Goal: Task Accomplishment & Management: Manage account settings

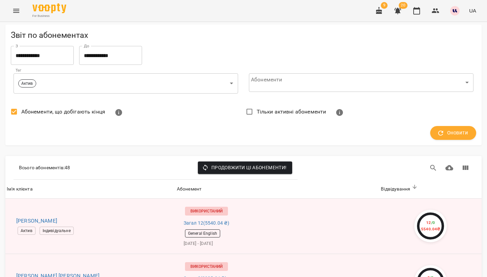
scroll to position [578, 0]
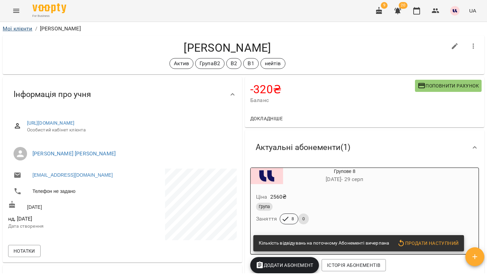
click at [26, 26] on link "Мої клієнти" at bounding box center [18, 28] width 30 height 6
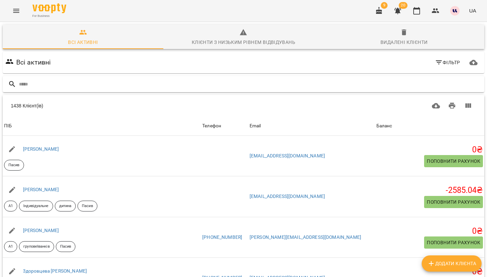
click at [313, 85] on input "text" at bounding box center [250, 84] width 463 height 11
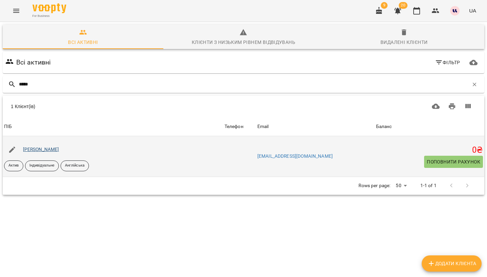
type input "*****"
click at [52, 149] on link "[PERSON_NAME]" at bounding box center [41, 149] width 36 height 5
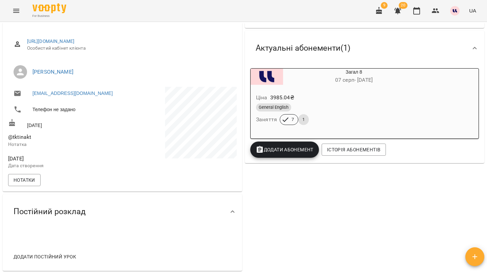
scroll to position [81, 0]
click at [301, 154] on button "Додати Абонемент" at bounding box center [284, 150] width 69 height 16
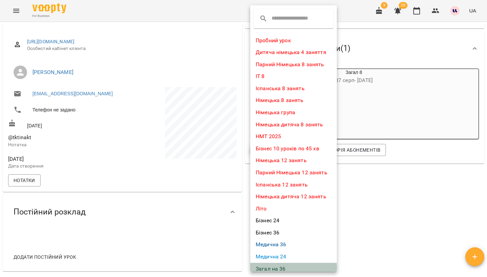
click at [277, 264] on li "Загал на 36" at bounding box center [293, 269] width 87 height 12
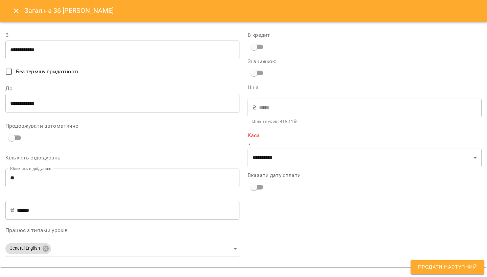
click at [107, 101] on input "**********" at bounding box center [122, 103] width 234 height 19
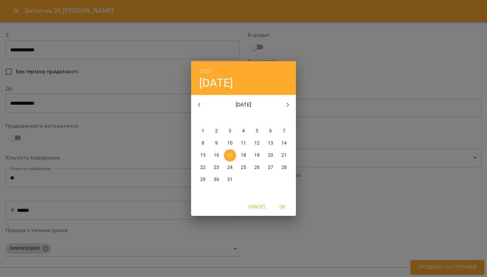
click at [229, 178] on p "31" at bounding box center [229, 179] width 5 height 7
type input "**********"
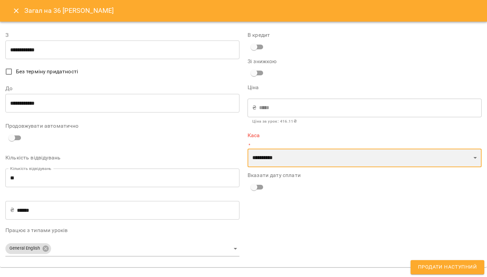
select select "****"
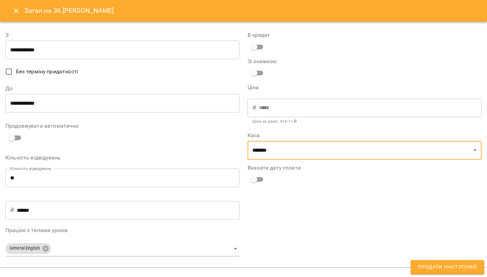
click at [428, 268] on span "Продати наступний" at bounding box center [447, 267] width 59 height 9
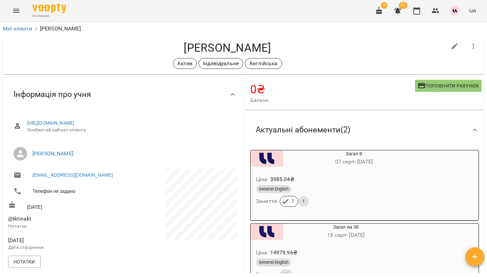
scroll to position [0, 0]
click at [28, 28] on link "Мої клієнти" at bounding box center [18, 28] width 30 height 6
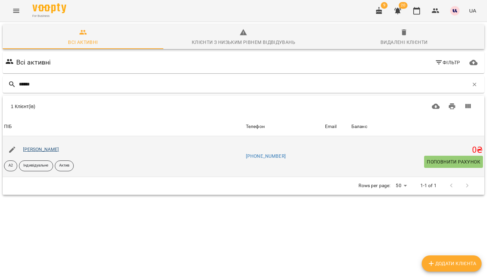
type input "******"
click at [59, 148] on link "Грабар Євгенія Андріївна" at bounding box center [41, 149] width 36 height 5
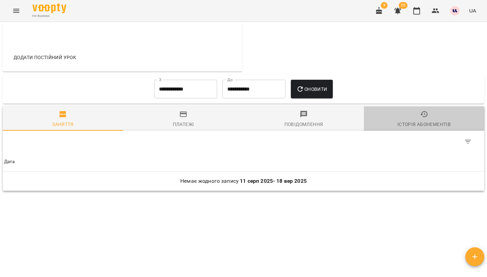
click at [431, 110] on button "Історія абонементів" at bounding box center [424, 118] width 120 height 24
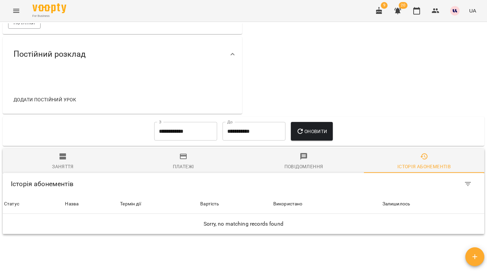
click at [180, 132] on input "**********" at bounding box center [185, 131] width 63 height 19
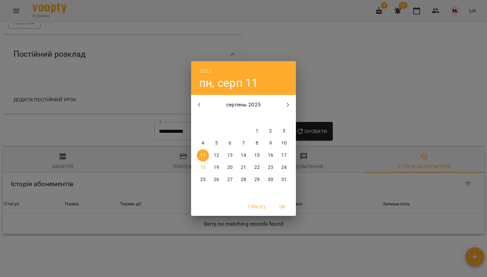
click at [199, 101] on icon "button" at bounding box center [199, 105] width 8 height 8
click at [282, 129] on span "1" at bounding box center [284, 131] width 12 height 7
type input "**********"
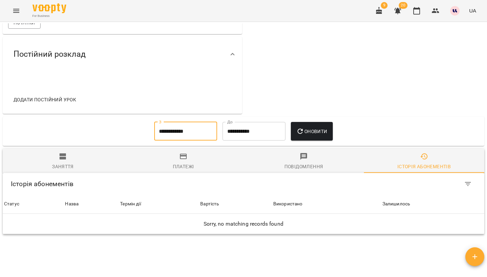
click at [302, 131] on icon "button" at bounding box center [300, 131] width 8 height 8
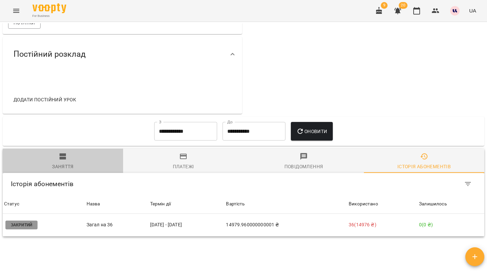
click at [61, 160] on icon "button" at bounding box center [63, 156] width 6 height 6
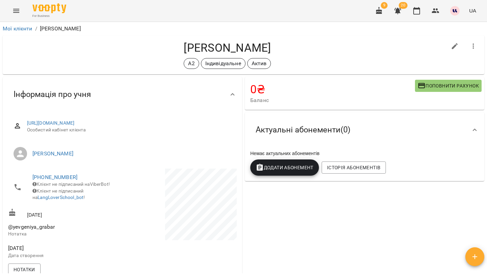
scroll to position [232, 0]
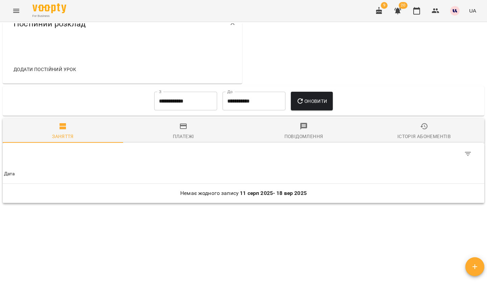
click at [416, 131] on span "Історія абонементів" at bounding box center [424, 131] width 112 height 18
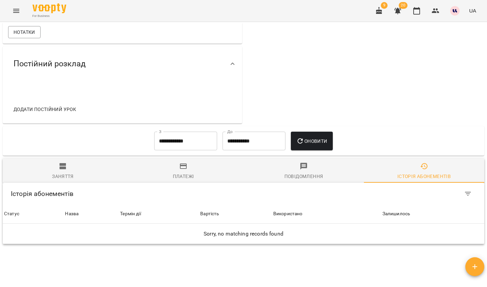
click at [194, 144] on input "**********" at bounding box center [185, 141] width 63 height 19
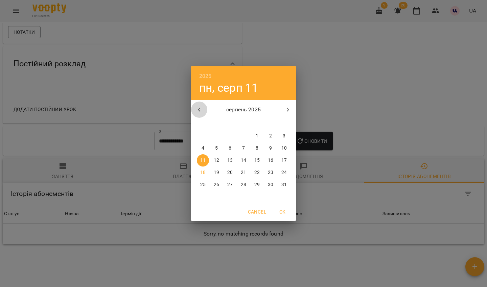
click at [203, 109] on icon "button" at bounding box center [199, 109] width 8 height 8
click at [280, 134] on span "1" at bounding box center [284, 136] width 12 height 7
type input "**********"
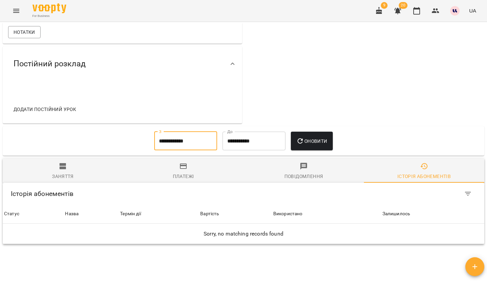
click at [318, 143] on span "Оновити" at bounding box center [311, 141] width 31 height 8
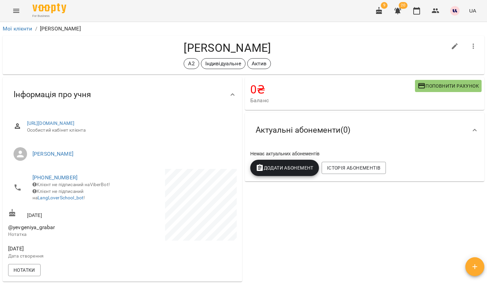
scroll to position [285, 0]
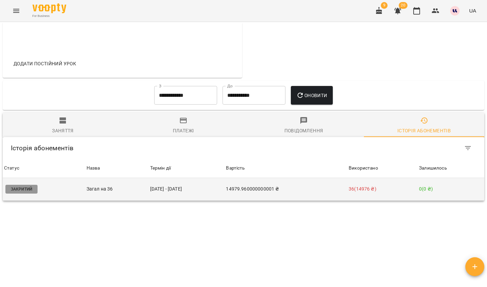
click at [276, 185] on td "14979.960000000001 ₴" at bounding box center [285, 189] width 123 height 23
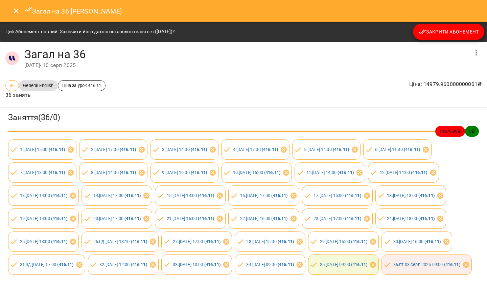
scroll to position [0, 0]
click at [16, 9] on icon "Close" at bounding box center [16, 11] width 8 height 8
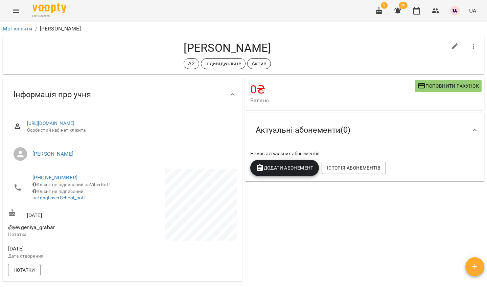
click at [397, 11] on icon "button" at bounding box center [397, 11] width 7 height 6
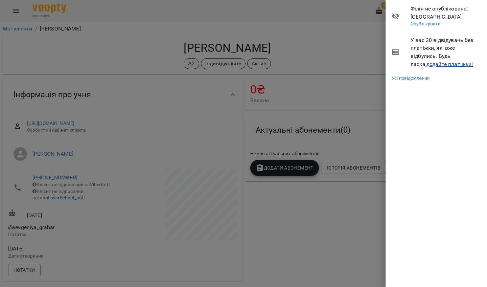
click at [430, 64] on link "додайте платіжки!" at bounding box center [449, 64] width 47 height 6
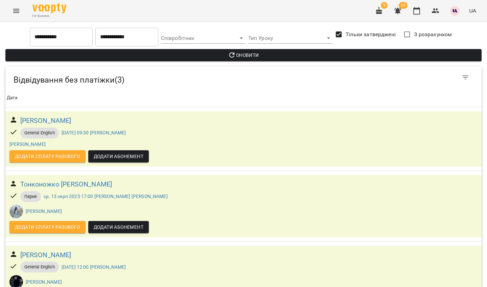
click at [67, 33] on input "**********" at bounding box center [61, 36] width 63 height 19
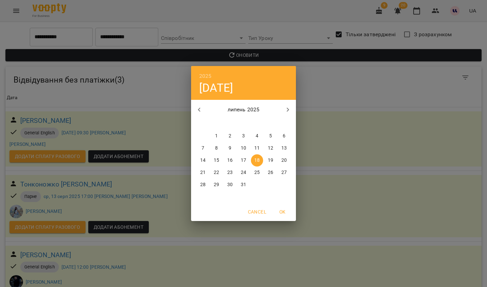
click at [345, 117] on div "2025 пт, лип 18 липень 2025 пн вт ср чт пт сб нд 30 1 2 3 4 5 6 7 8 9 10 11 12 …" at bounding box center [243, 143] width 487 height 287
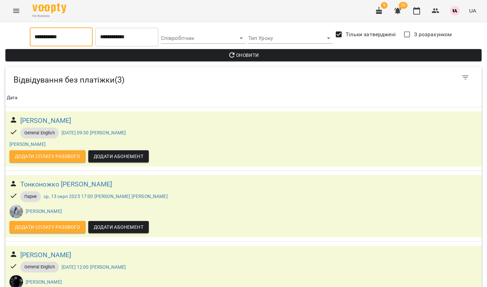
click at [397, 15] on button "button" at bounding box center [397, 11] width 16 height 16
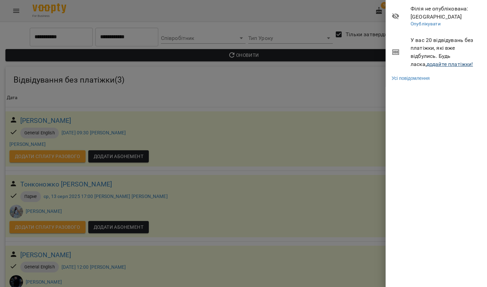
click at [426, 63] on link "додайте платіжки!" at bounding box center [449, 64] width 47 height 6
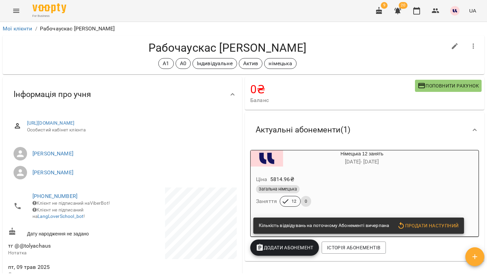
click at [24, 33] on div "Мої клієнти / Рабочаускас [PERSON_NAME]" at bounding box center [243, 28] width 484 height 11
click at [24, 28] on link "Мої клієнти" at bounding box center [18, 28] width 30 height 6
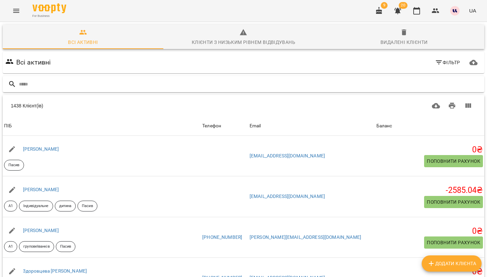
click at [429, 84] on input "text" at bounding box center [250, 84] width 463 height 11
type input "*******"
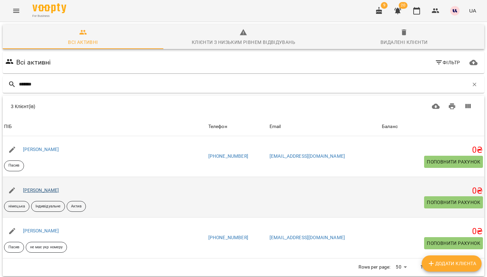
click at [50, 191] on link "[PERSON_NAME]" at bounding box center [41, 190] width 36 height 5
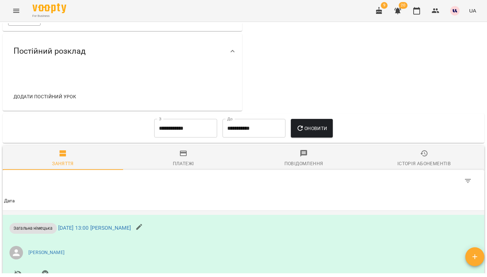
scroll to position [128, 0]
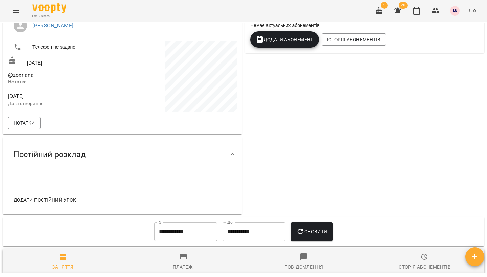
click at [194, 237] on input "**********" at bounding box center [185, 231] width 63 height 19
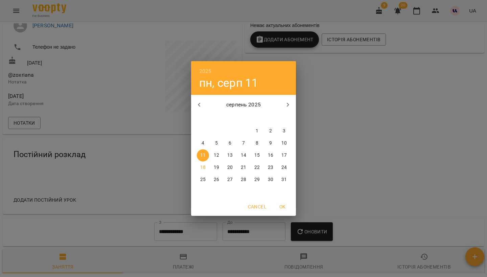
click at [200, 106] on icon "button" at bounding box center [199, 105] width 8 height 8
click at [213, 130] on span "1" at bounding box center [216, 131] width 12 height 7
type input "**********"
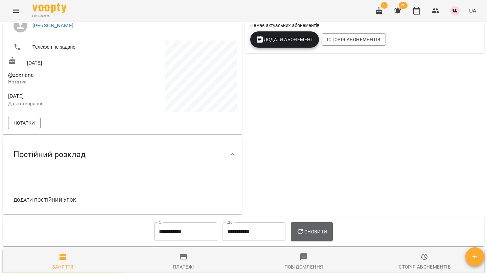
click at [303, 232] on icon "button" at bounding box center [300, 232] width 8 height 8
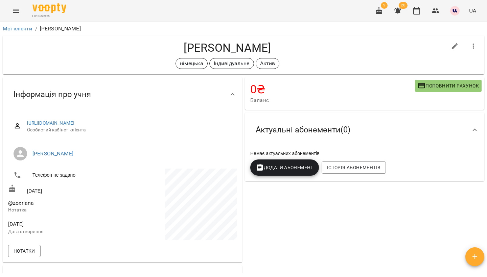
scroll to position [210, 0]
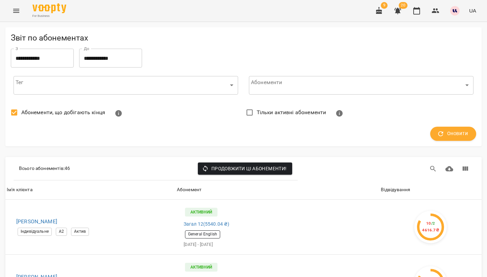
click at [58, 58] on input "**********" at bounding box center [42, 58] width 63 height 19
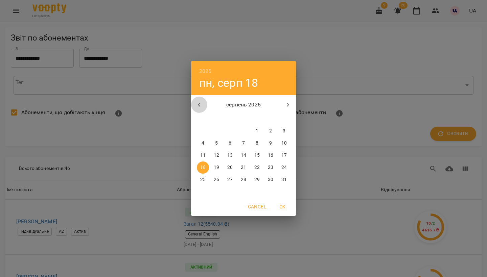
click at [203, 100] on button "button" at bounding box center [199, 105] width 16 height 16
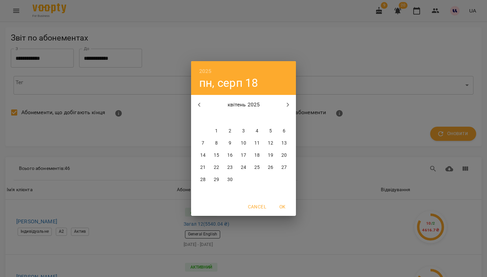
click at [203, 100] on button "button" at bounding box center [199, 105] width 16 height 16
click at [274, 130] on span "1" at bounding box center [270, 131] width 12 height 7
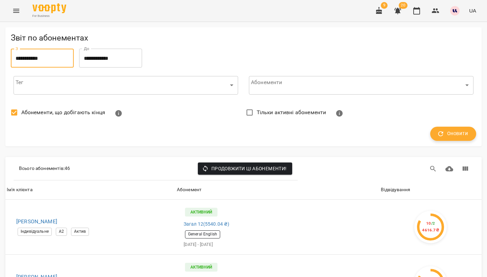
click at [467, 129] on span "Оновити" at bounding box center [453, 133] width 30 height 9
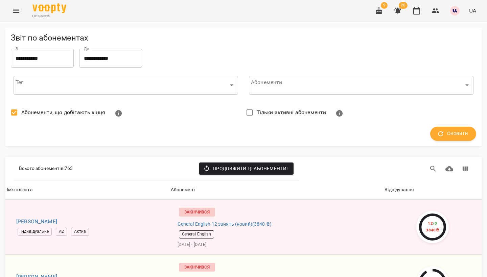
click at [411, 192] on div "Відвідування" at bounding box center [398, 190] width 29 height 8
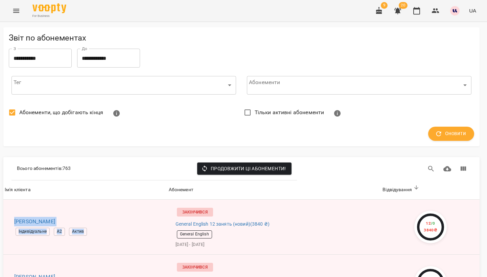
scroll to position [0, 2]
click at [60, 60] on input "**********" at bounding box center [40, 58] width 63 height 19
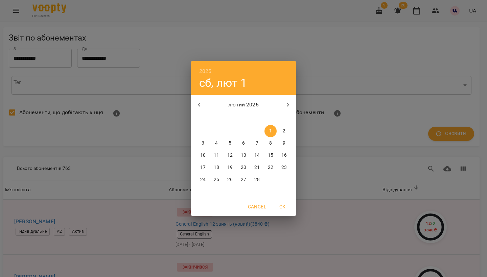
click at [283, 104] on button "button" at bounding box center [288, 105] width 16 height 16
click at [206, 190] on span "30" at bounding box center [203, 192] width 12 height 7
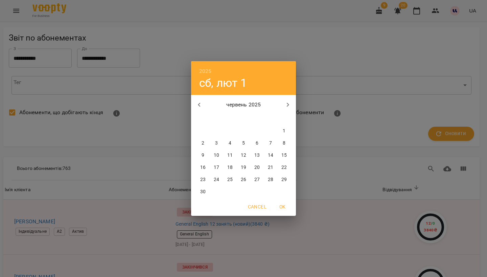
type input "**********"
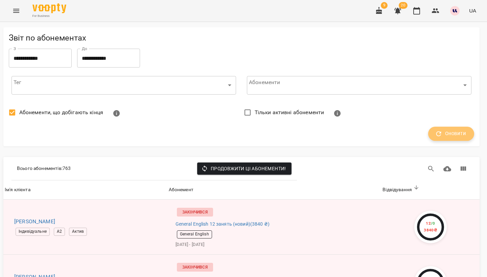
click at [454, 135] on span "Оновити" at bounding box center [451, 133] width 30 height 9
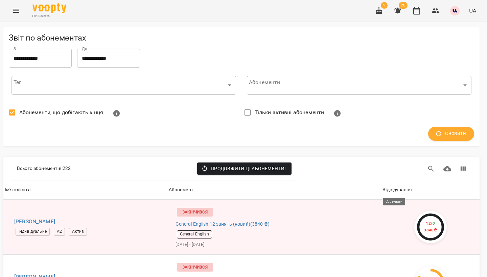
click at [401, 189] on div "Відвідування" at bounding box center [396, 190] width 29 height 8
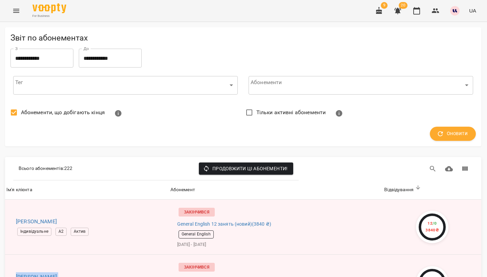
scroll to position [0, 0]
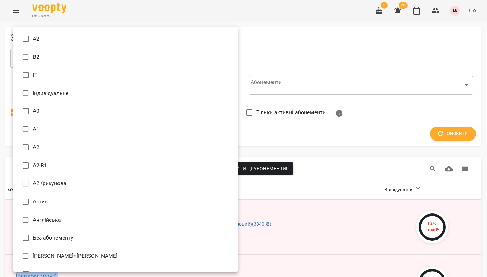
click at [36, 204] on span "Актив" at bounding box center [40, 202] width 15 height 8
type input "*****"
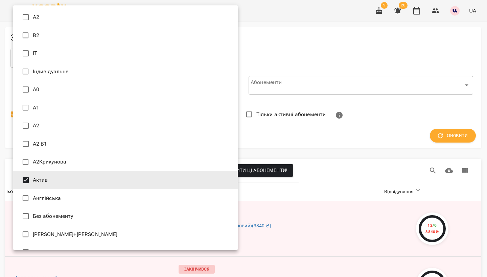
click at [370, 117] on div at bounding box center [243, 138] width 487 height 277
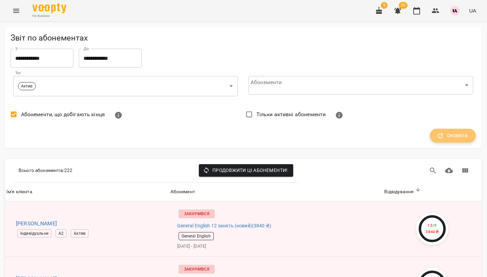
click at [468, 137] on button "Оновити" at bounding box center [453, 136] width 46 height 14
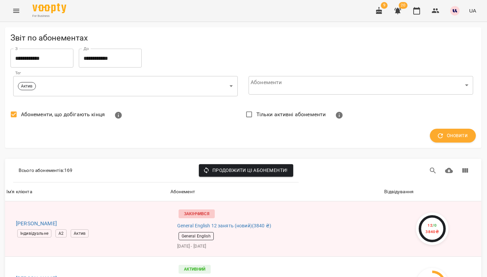
click at [61, 58] on input "**********" at bounding box center [41, 58] width 63 height 19
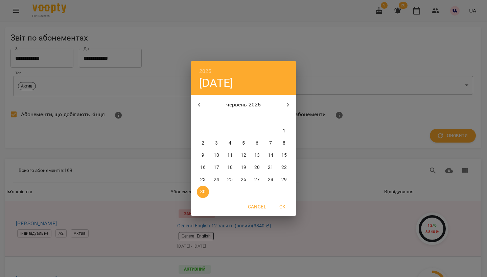
click at [289, 103] on icon "button" at bounding box center [288, 105] width 8 height 8
click at [217, 131] on p "1" at bounding box center [216, 131] width 3 height 7
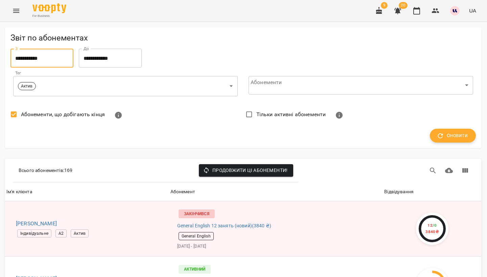
click at [443, 135] on icon "button" at bounding box center [439, 135] width 7 height 7
click at [63, 63] on input "**********" at bounding box center [41, 58] width 63 height 19
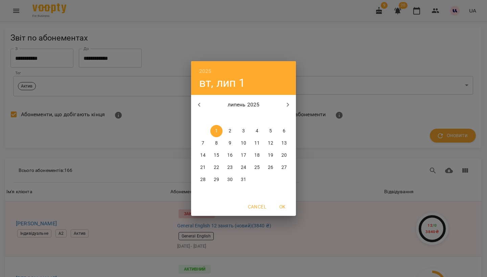
click at [205, 153] on p "14" at bounding box center [202, 155] width 5 height 7
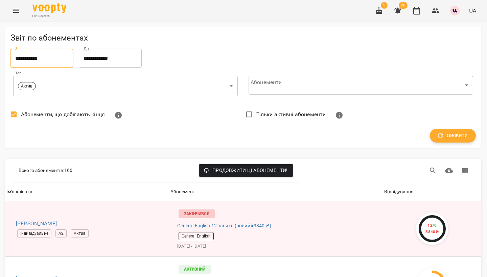
click at [468, 134] on button "Оновити" at bounding box center [453, 136] width 46 height 14
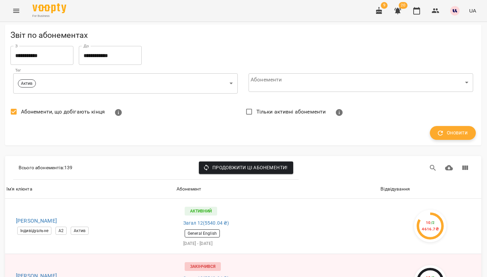
scroll to position [68, 0]
click at [401, 185] on div "Відвідування" at bounding box center [394, 189] width 29 height 8
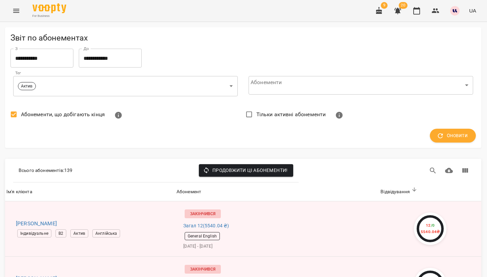
scroll to position [0, 0]
click at [56, 53] on input "**********" at bounding box center [41, 58] width 63 height 19
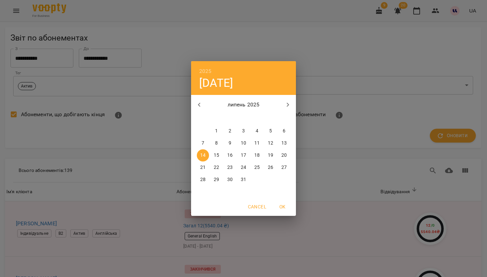
click at [286, 108] on icon "button" at bounding box center [288, 105] width 8 height 8
click at [259, 129] on span "1" at bounding box center [257, 131] width 12 height 7
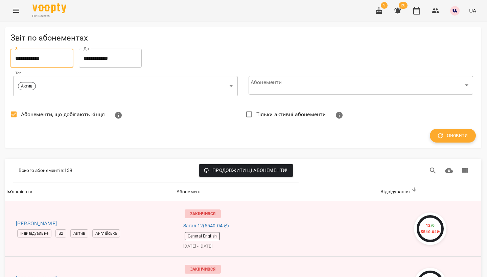
click at [459, 131] on button "Оновити" at bounding box center [453, 136] width 46 height 14
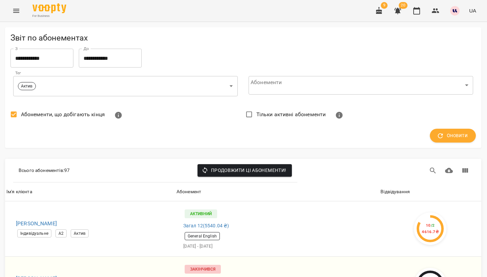
click at [407, 190] on div "Відвідування" at bounding box center [394, 192] width 29 height 8
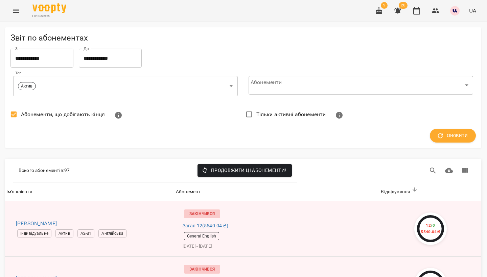
click at [66, 63] on input "**********" at bounding box center [41, 58] width 63 height 19
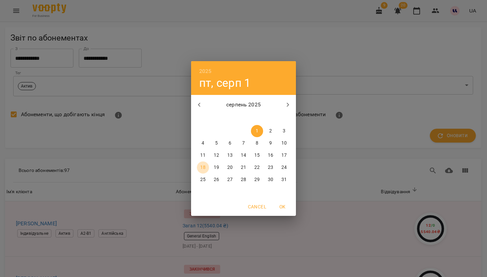
click at [205, 167] on p "18" at bounding box center [202, 167] width 5 height 7
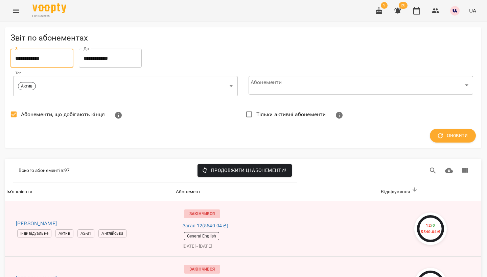
click at [67, 56] on input "**********" at bounding box center [41, 58] width 63 height 19
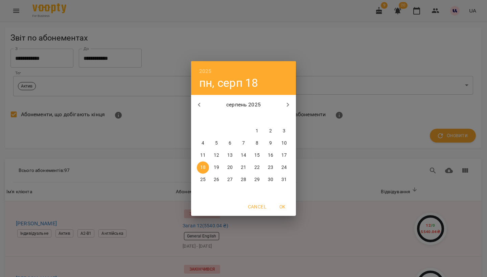
click at [282, 158] on p "17" at bounding box center [283, 155] width 5 height 7
type input "**********"
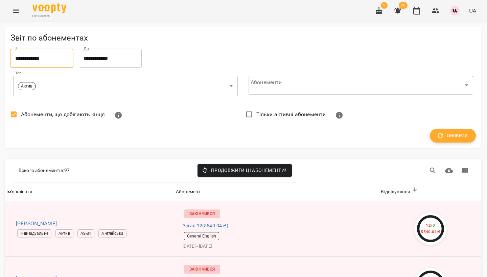
click at [436, 135] on icon "button" at bounding box center [439, 135] width 7 height 7
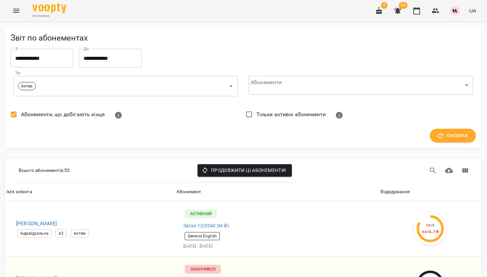
click at [408, 188] on div "Відвідування" at bounding box center [394, 192] width 29 height 8
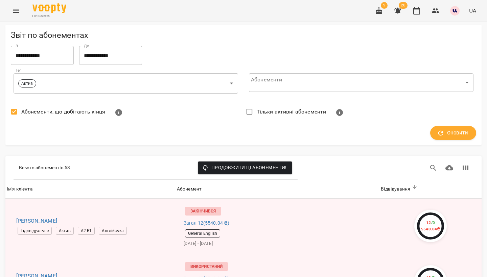
scroll to position [636, 0]
click at [17, 5] on button "Menu" at bounding box center [16, 11] width 16 height 16
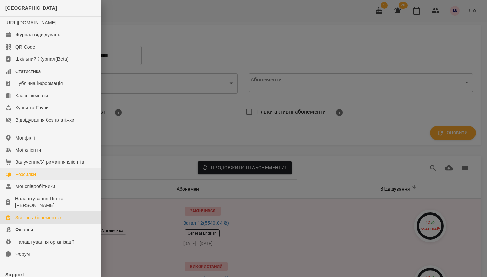
click at [31, 178] on div "Розсилки" at bounding box center [25, 174] width 21 height 7
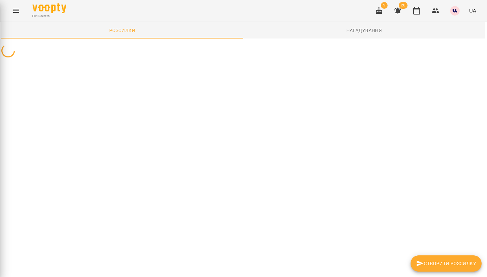
scroll to position [0, 0]
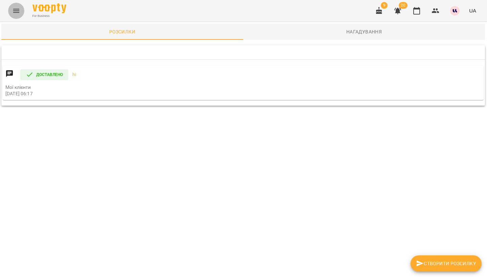
click at [18, 13] on icon "Menu" at bounding box center [16, 11] width 8 height 8
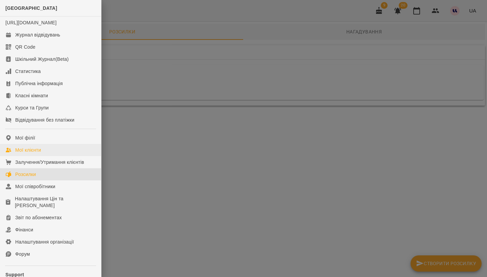
click at [31, 153] on div "Мої клієнти" at bounding box center [28, 150] width 26 height 7
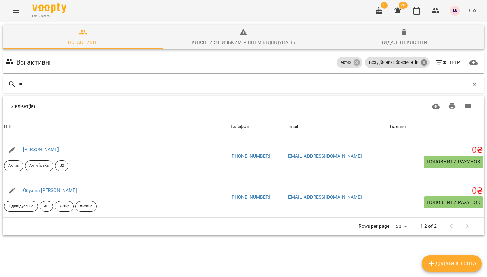
type input "**"
click at [422, 63] on icon at bounding box center [424, 63] width 6 height 6
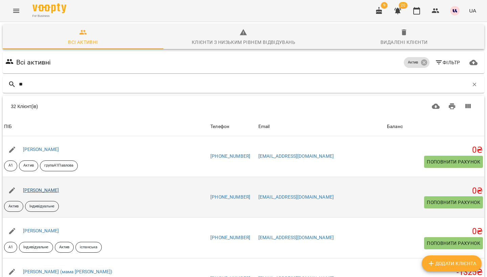
click at [59, 189] on link "Алексєєва Єлизавета Максимівна" at bounding box center [41, 190] width 36 height 5
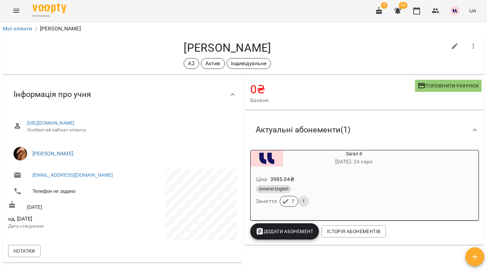
click at [314, 191] on div "General English" at bounding box center [337, 189] width 163 height 8
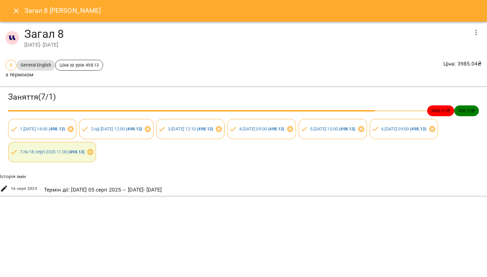
click at [16, 9] on icon "Close" at bounding box center [16, 11] width 8 height 8
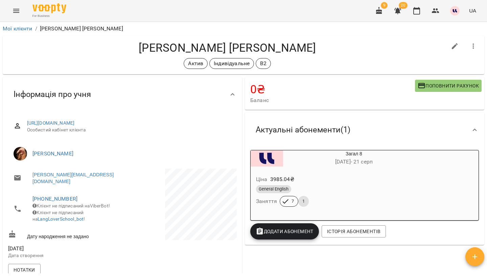
click at [188, 47] on h4 "[PERSON_NAME] [PERSON_NAME]" at bounding box center [227, 48] width 439 height 14
copy h4 "Наріжна"
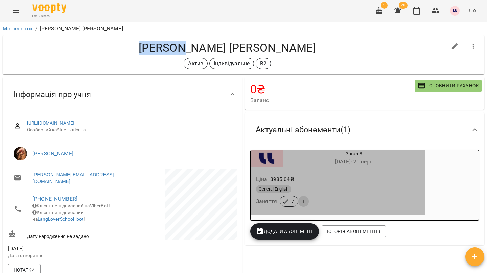
click at [358, 191] on div "General English" at bounding box center [337, 189] width 163 height 8
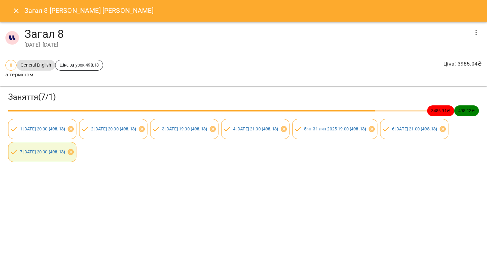
click at [17, 11] on icon "Close" at bounding box center [16, 10] width 5 height 5
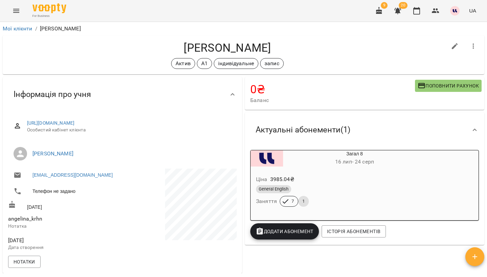
click at [168, 43] on h4 "Корягіна Ангеліна Максимівна" at bounding box center [227, 48] width 439 height 14
copy h4 "Корягіна"
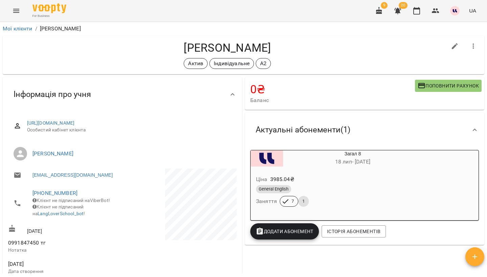
click at [170, 45] on h4 "[PERSON_NAME]" at bounding box center [227, 48] width 439 height 14
copy h4 "[PERSON_NAME]"
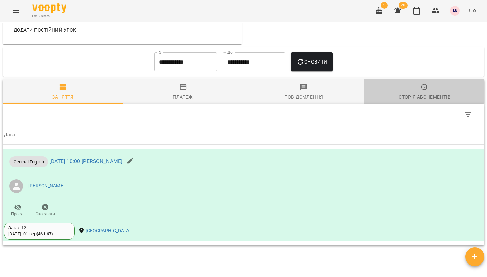
click at [448, 95] on div "Історія абонементів" at bounding box center [423, 97] width 53 height 8
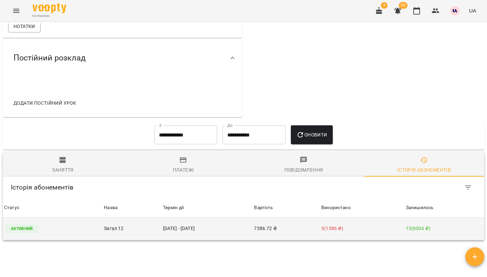
click at [192, 222] on td "30 квіт - 01 вер" at bounding box center [207, 229] width 91 height 23
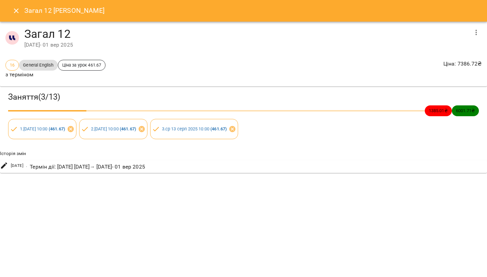
click at [7, 10] on div "Загал 12 Константин Кот" at bounding box center [243, 11] width 487 height 22
click at [16, 10] on icon "Close" at bounding box center [16, 10] width 5 height 5
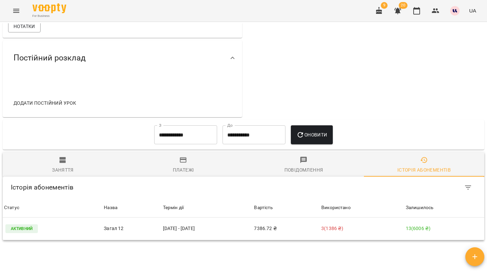
click at [190, 130] on input "**********" at bounding box center [185, 134] width 63 height 19
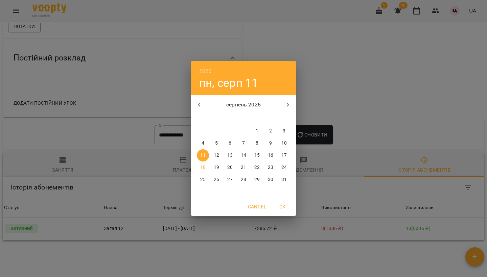
click at [197, 102] on icon "button" at bounding box center [199, 105] width 8 height 8
click at [216, 128] on p "1" at bounding box center [216, 131] width 3 height 7
type input "**********"
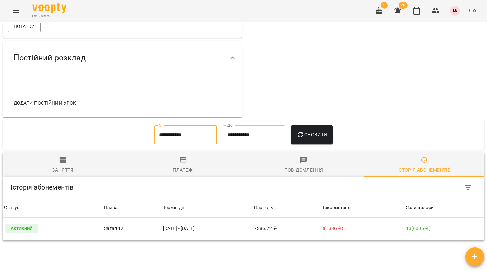
click at [319, 126] on button "Оновити" at bounding box center [312, 134] width 42 height 19
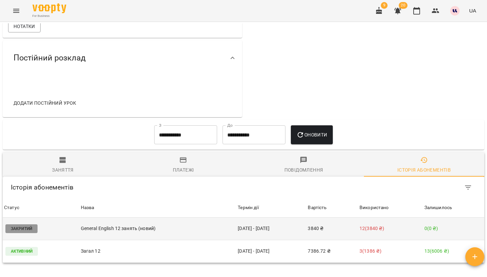
click at [394, 223] on td "12 ( 3840 ₴ )" at bounding box center [390, 229] width 65 height 23
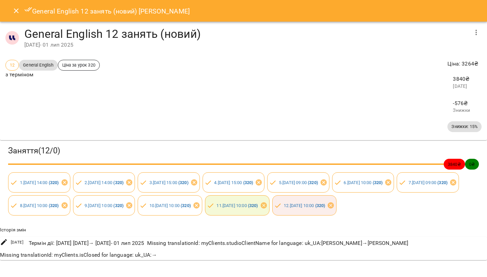
click at [476, 36] on icon "button" at bounding box center [476, 32] width 8 height 8
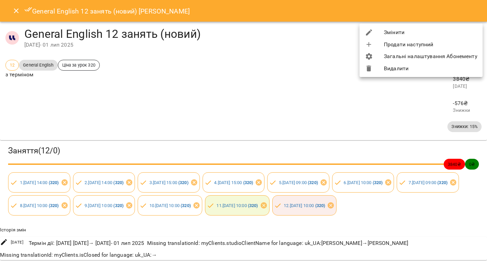
click at [416, 33] on li "Змінити" at bounding box center [420, 32] width 123 height 12
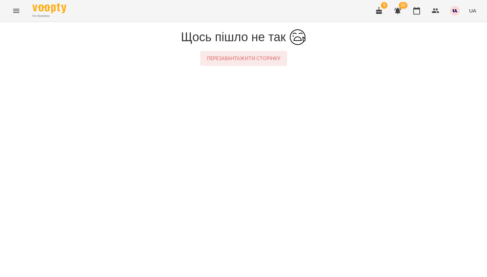
click at [256, 55] on button "Перезавантажити сторінку" at bounding box center [243, 58] width 87 height 15
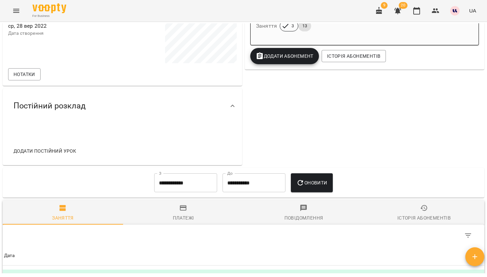
scroll to position [211, 0]
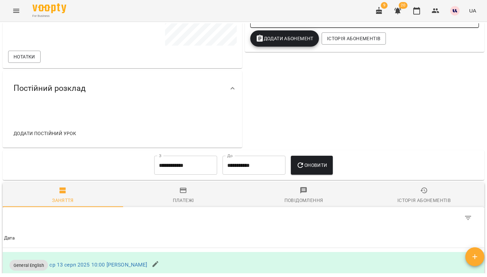
click at [178, 165] on input "**********" at bounding box center [185, 165] width 63 height 19
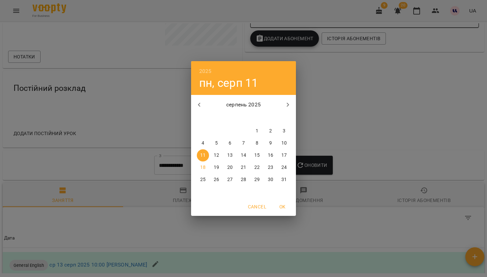
click at [204, 104] on button "button" at bounding box center [199, 105] width 16 height 16
click at [198, 108] on icon "button" at bounding box center [199, 105] width 8 height 8
click at [284, 130] on p "1" at bounding box center [284, 131] width 3 height 7
type input "**********"
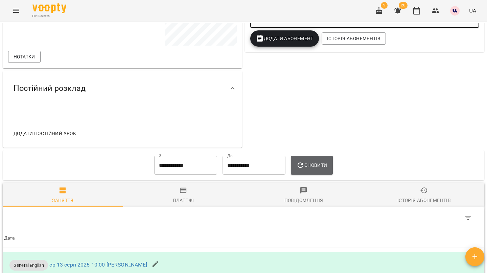
click at [307, 159] on button "Оновити" at bounding box center [312, 165] width 42 height 19
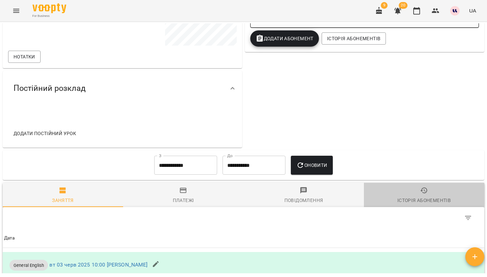
click at [414, 199] on div "Історія абонементів" at bounding box center [423, 200] width 53 height 8
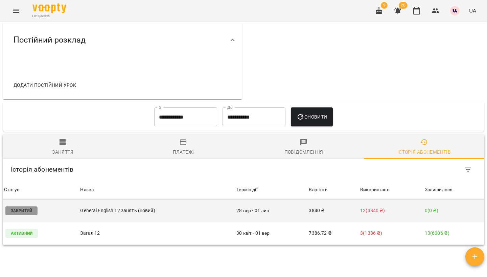
scroll to position [262, 0]
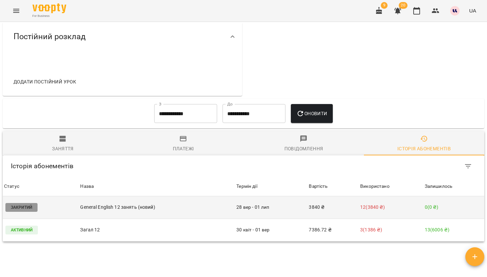
click at [332, 214] on td "3840 ₴" at bounding box center [332, 207] width 51 height 23
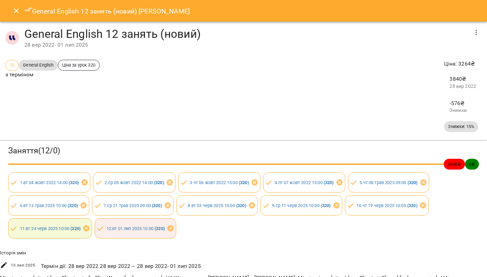
click at [472, 35] on icon "button" at bounding box center [476, 32] width 8 height 8
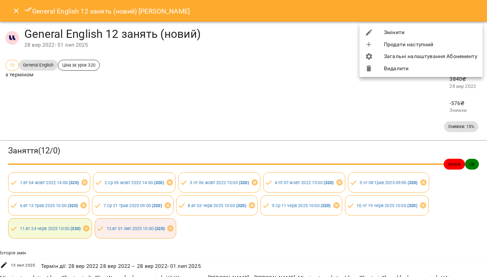
click at [433, 30] on li "Змінити" at bounding box center [420, 32] width 123 height 12
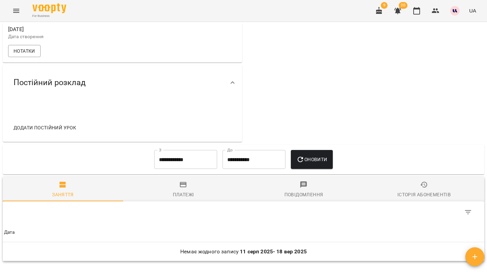
scroll to position [294, 0]
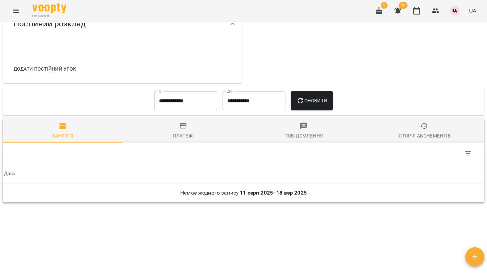
click at [201, 98] on input "**********" at bounding box center [185, 100] width 63 height 19
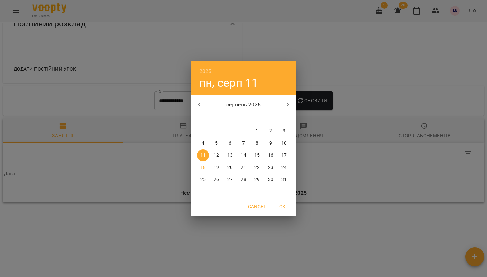
click at [199, 102] on icon "button" at bounding box center [199, 105] width 8 height 8
click at [245, 131] on span "1" at bounding box center [243, 131] width 12 height 7
type input "**********"
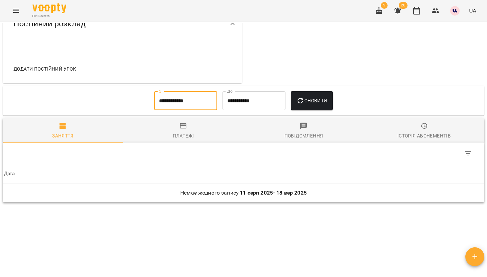
click at [324, 88] on div "**********" at bounding box center [243, 101] width 484 height 32
click at [324, 102] on span "Оновити" at bounding box center [311, 101] width 31 height 8
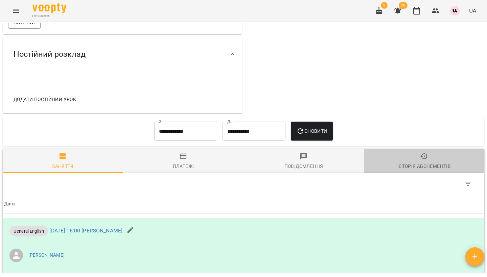
click at [427, 161] on icon "button" at bounding box center [424, 156] width 8 height 8
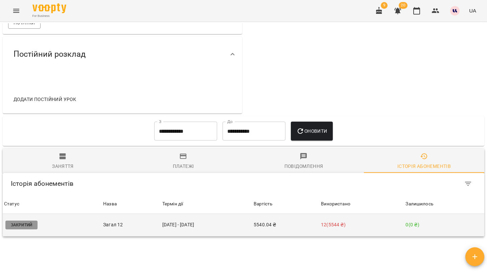
click at [368, 227] on p "12 ( 5544 ₴ )" at bounding box center [362, 224] width 82 height 7
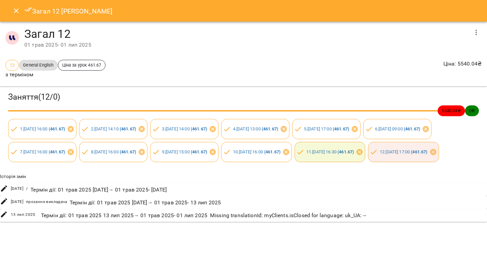
click at [475, 34] on icon "button" at bounding box center [476, 32] width 8 height 8
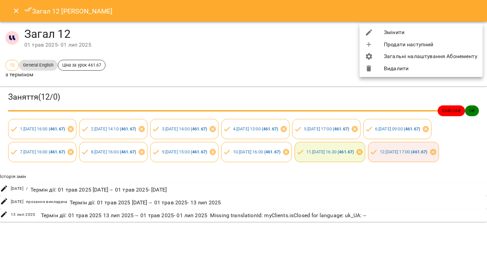
click at [406, 34] on li "Змінити" at bounding box center [420, 32] width 123 height 12
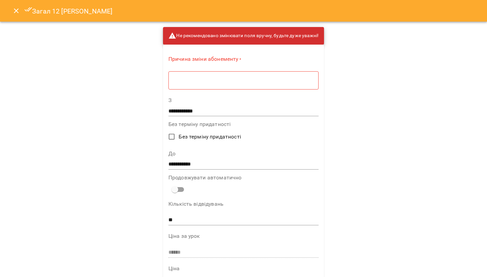
click at [8, 7] on div "Загал 12 [PERSON_NAME]" at bounding box center [243, 11] width 487 height 22
click at [13, 11] on icon "Close" at bounding box center [16, 11] width 8 height 8
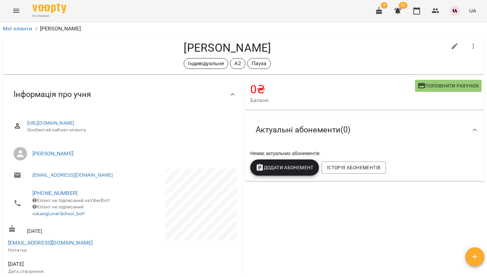
scroll to position [0, 0]
click at [185, 44] on h4 "[PERSON_NAME]" at bounding box center [227, 48] width 439 height 14
copy h4 "[PERSON_NAME]"
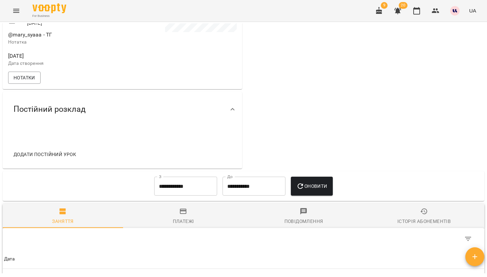
scroll to position [230, 0]
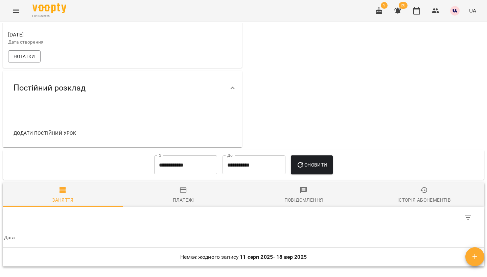
click at [407, 198] on span "Історія абонементів" at bounding box center [424, 195] width 112 height 18
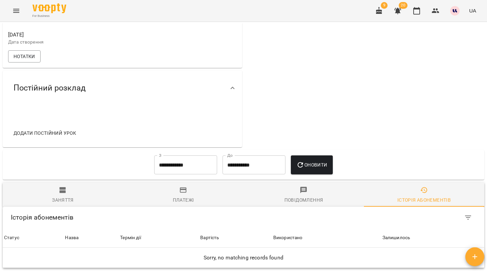
click at [178, 168] on input "**********" at bounding box center [185, 165] width 63 height 19
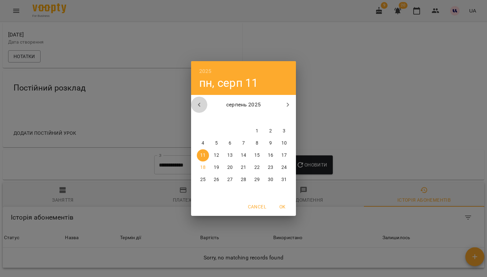
click at [197, 105] on icon "button" at bounding box center [199, 105] width 8 height 8
click at [217, 131] on p "1" at bounding box center [216, 131] width 3 height 7
type input "**********"
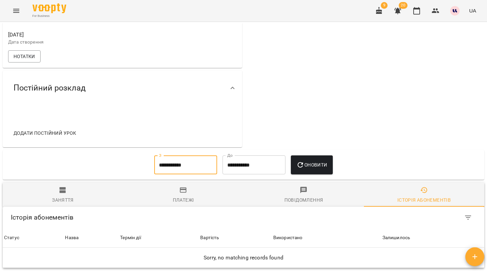
click at [317, 165] on span "Оновити" at bounding box center [311, 165] width 31 height 8
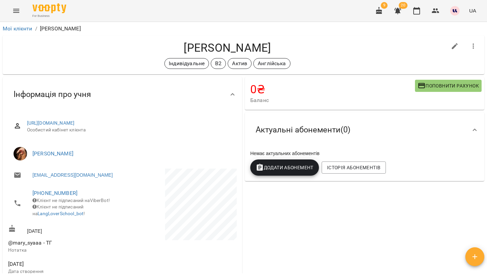
scroll to position [0, 0]
drag, startPoint x: 167, startPoint y: 47, endPoint x: 195, endPoint y: 48, distance: 28.1
click at [195, 48] on h4 "[PERSON_NAME]" at bounding box center [227, 48] width 439 height 14
copy h4 "[PERSON_NAME]"
click at [453, 44] on icon "button" at bounding box center [455, 46] width 8 height 8
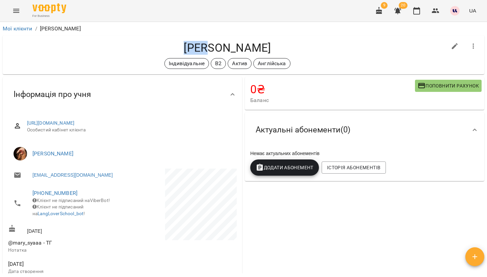
select select "**"
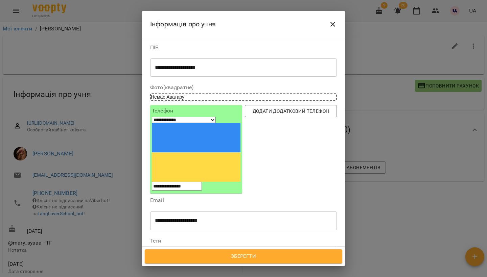
click at [229, 250] on icon at bounding box center [226, 252] width 5 height 5
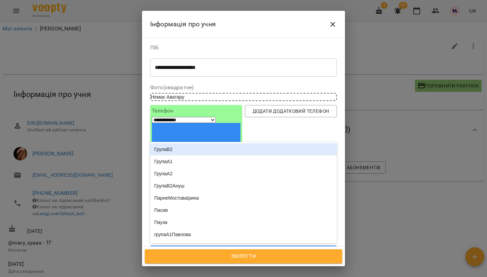
type input "*****"
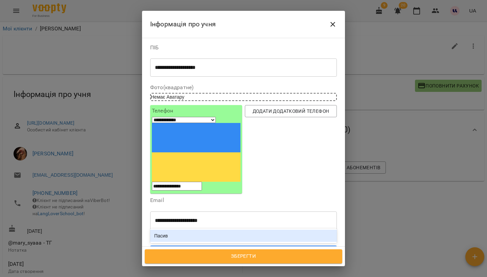
click at [212, 230] on div "Пасив" at bounding box center [243, 236] width 187 height 12
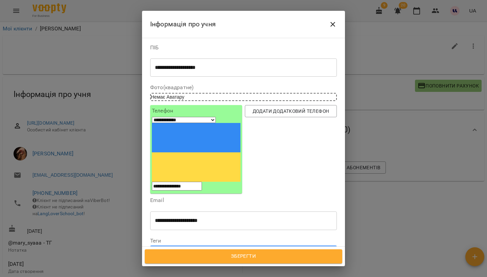
click at [252, 253] on span "Зберегти" at bounding box center [243, 256] width 183 height 9
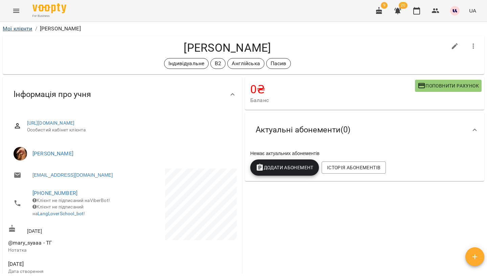
click at [25, 27] on link "Мої клієнти" at bounding box center [18, 28] width 30 height 6
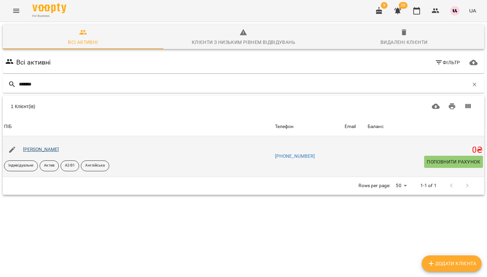
type input "*******"
click at [58, 148] on link "[PERSON_NAME]" at bounding box center [41, 149] width 36 height 5
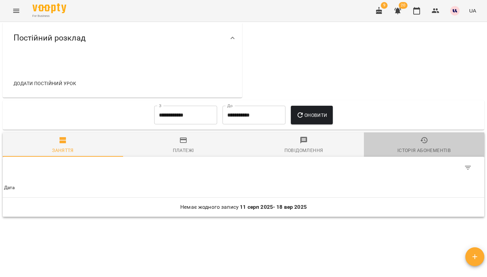
click at [418, 143] on span "Історія абонементів" at bounding box center [424, 145] width 112 height 18
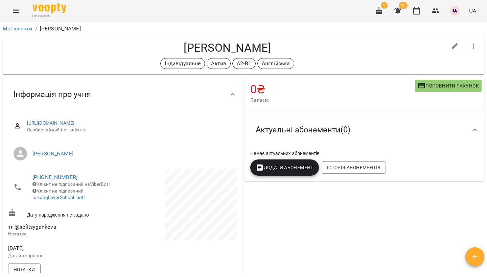
click at [151, 47] on h4 "[PERSON_NAME]" at bounding box center [227, 48] width 439 height 14
copy h4 "[PERSON_NAME]"
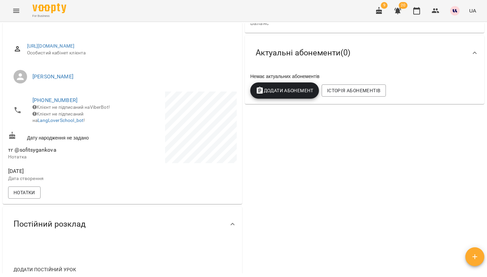
scroll to position [223, 0]
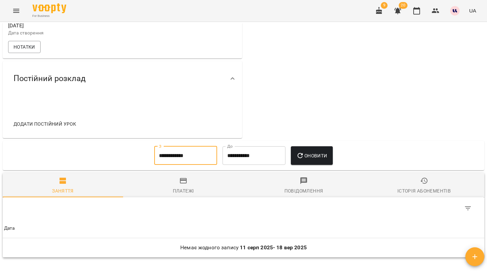
click at [154, 152] on input "**********" at bounding box center [185, 155] width 63 height 19
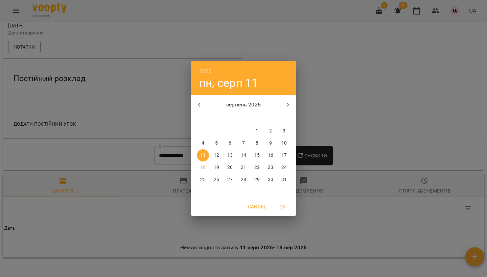
click at [203, 102] on button "button" at bounding box center [199, 105] width 16 height 16
click at [218, 130] on span "1" at bounding box center [216, 131] width 12 height 7
type input "**********"
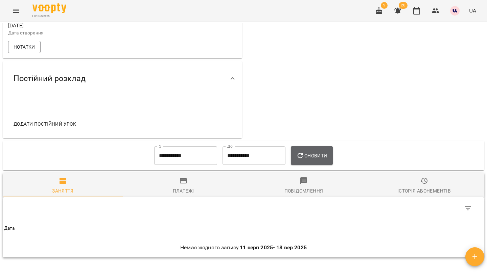
click at [329, 150] on button "Оновити" at bounding box center [312, 155] width 42 height 19
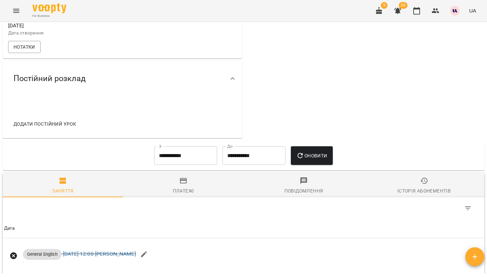
click at [421, 188] on span "Історія абонементів" at bounding box center [424, 186] width 112 height 18
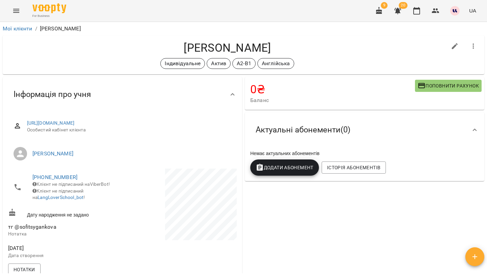
scroll to position [0, 0]
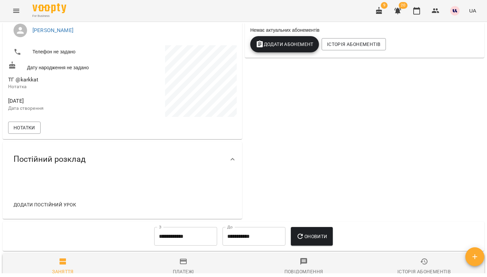
scroll to position [154, 0]
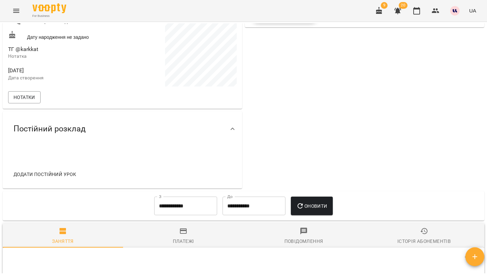
click at [183, 200] on input "**********" at bounding box center [185, 206] width 63 height 19
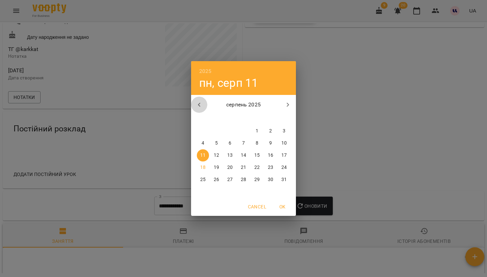
click at [198, 104] on icon "button" at bounding box center [199, 105] width 8 height 8
click at [214, 132] on span "1" at bounding box center [216, 131] width 12 height 7
type input "**********"
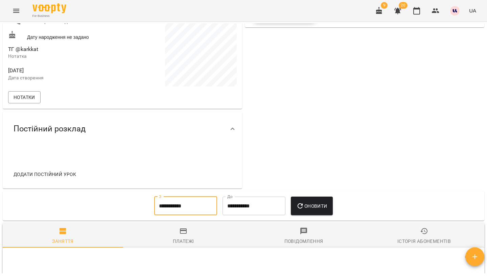
click at [305, 198] on button "Оновити" at bounding box center [312, 206] width 42 height 19
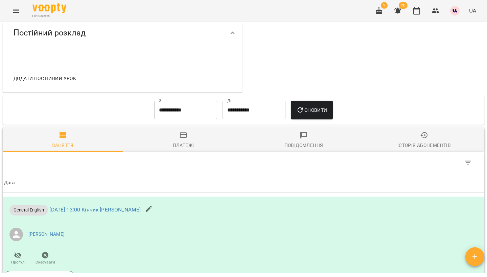
click at [422, 142] on div "Історія абонементів" at bounding box center [423, 145] width 53 height 8
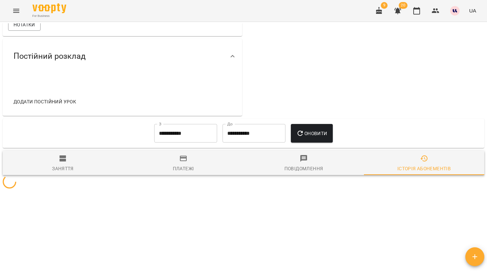
scroll to position [225, 0]
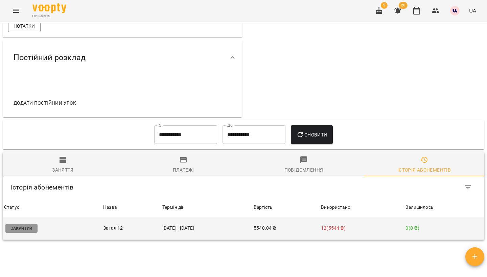
click at [167, 236] on td "05 черв - 31 лип" at bounding box center [206, 228] width 91 height 23
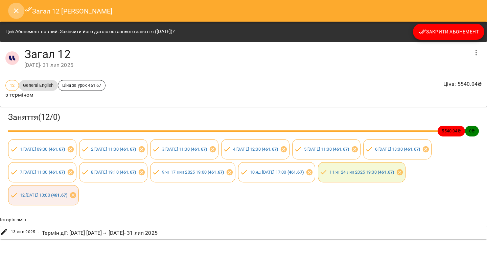
click at [16, 13] on icon "Close" at bounding box center [16, 11] width 8 height 8
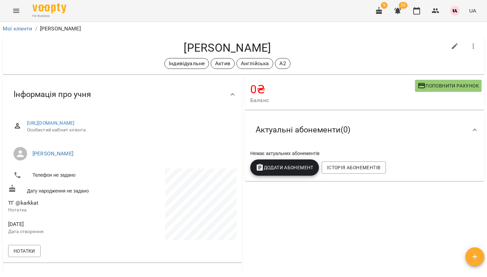
scroll to position [0, 0]
click at [195, 45] on h4 "Кінчик Катерина" at bounding box center [227, 48] width 439 height 14
copy h4 "Кінчик"
click at [455, 42] on button "button" at bounding box center [455, 46] width 16 height 16
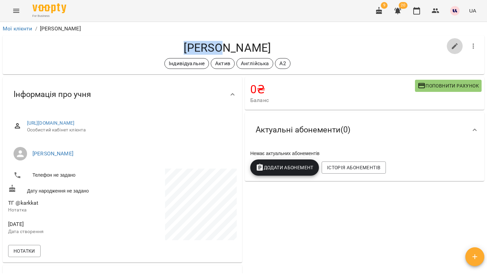
select select "**"
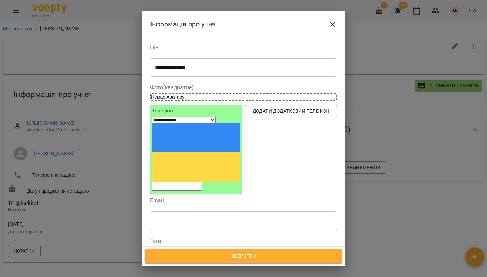
click at [155, 267] on icon at bounding box center [152, 269] width 5 height 5
type input "*****"
click at [253, 260] on span "Зберегти" at bounding box center [243, 256] width 183 height 9
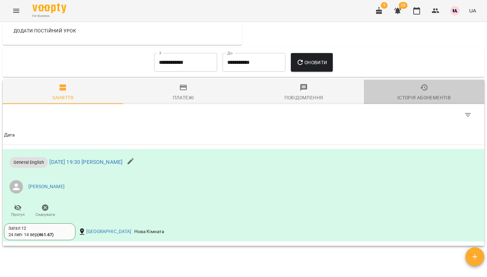
click at [423, 86] on icon "button" at bounding box center [424, 88] width 8 height 8
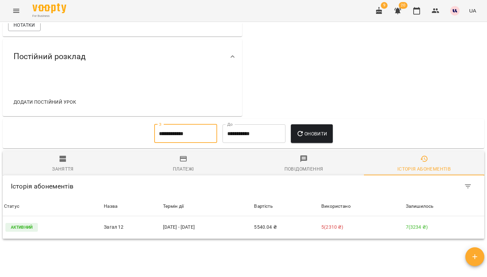
click at [192, 133] on input "**********" at bounding box center [185, 133] width 63 height 19
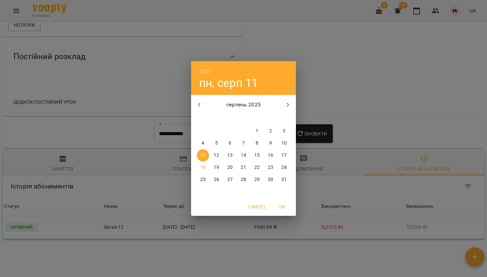
click at [199, 104] on icon "button" at bounding box center [199, 105] width 8 height 8
click at [212, 133] on span "1" at bounding box center [216, 131] width 12 height 7
type input "**********"
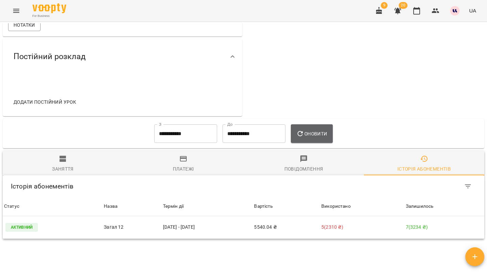
click at [322, 132] on span "Оновити" at bounding box center [311, 134] width 31 height 8
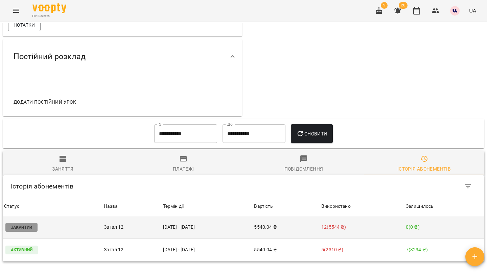
click at [253, 226] on td "05 черв - 30 лип" at bounding box center [207, 227] width 91 height 23
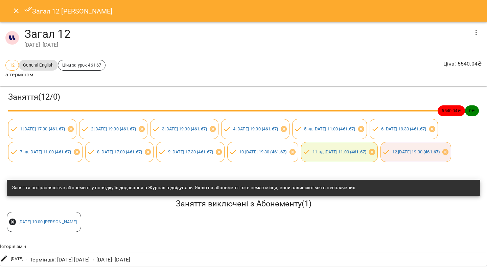
click at [14, 12] on icon "Close" at bounding box center [16, 11] width 8 height 8
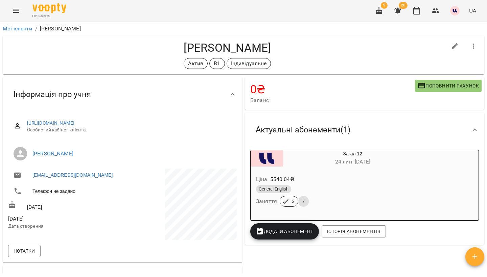
click at [173, 49] on h4 "[PERSON_NAME]" at bounding box center [227, 48] width 439 height 14
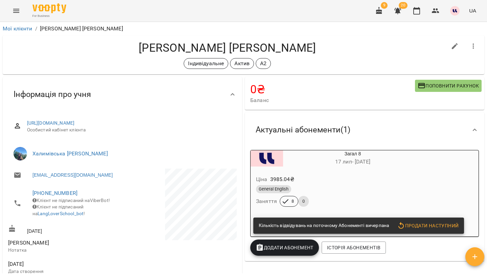
click at [160, 48] on h4 "[PERSON_NAME] [PERSON_NAME]" at bounding box center [227, 48] width 439 height 14
copy h4 "[PERSON_NAME]"
copy h4 "Хліменкова"
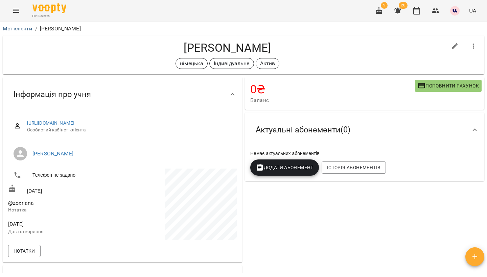
click at [26, 30] on link "Мої клієнти" at bounding box center [18, 28] width 30 height 6
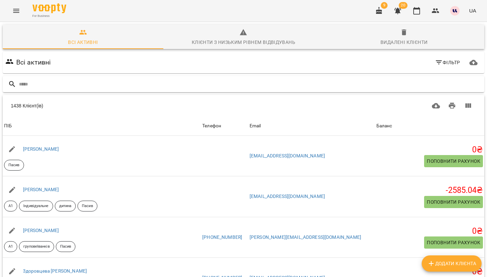
click at [358, 82] on input "text" at bounding box center [250, 84] width 463 height 11
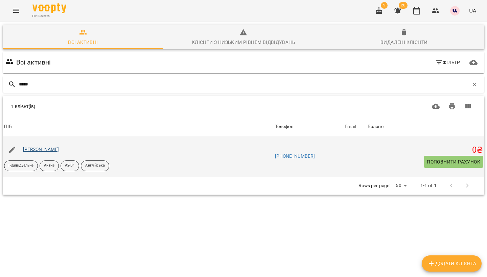
type input "*****"
click at [59, 149] on link "Циганкова Софія Владиславівна" at bounding box center [41, 149] width 36 height 5
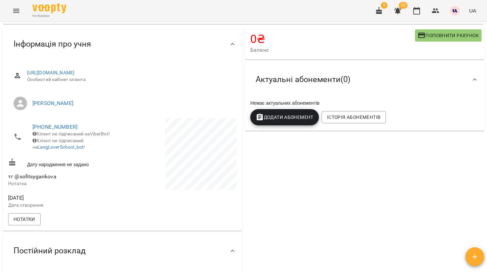
scroll to position [264, 0]
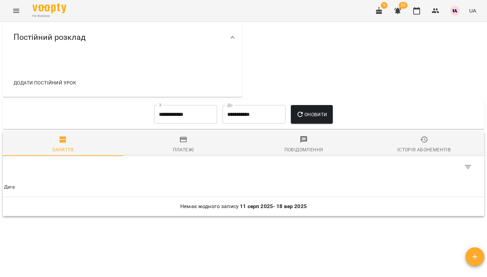
click at [442, 129] on div "**********" at bounding box center [243, 115] width 481 height 30
click at [430, 138] on span "Історія абонементів" at bounding box center [424, 145] width 112 height 18
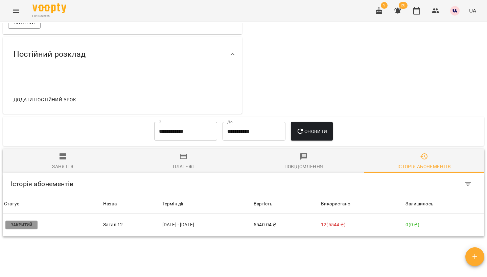
click at [270, 241] on div "**********" at bounding box center [243, 148] width 484 height 250
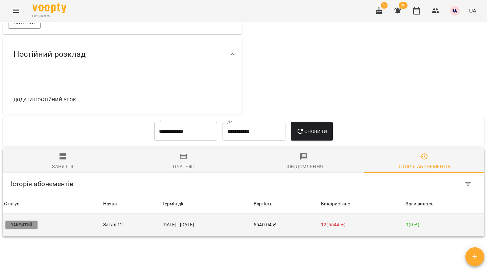
click at [272, 231] on td "5540.04 ₴" at bounding box center [285, 225] width 67 height 23
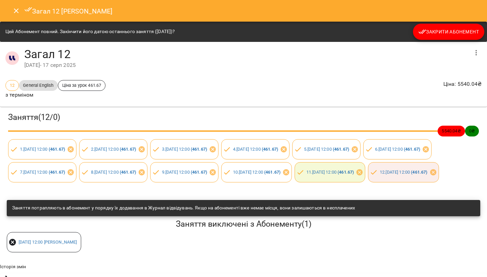
click at [15, 12] on icon "Close" at bounding box center [16, 10] width 5 height 5
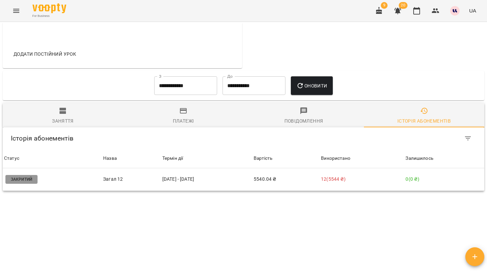
scroll to position [295, 0]
click at [171, 81] on input "**********" at bounding box center [185, 85] width 63 height 19
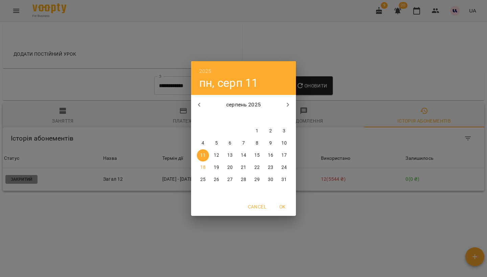
click at [203, 106] on icon "button" at bounding box center [199, 105] width 8 height 8
click at [283, 131] on p "1" at bounding box center [284, 131] width 3 height 7
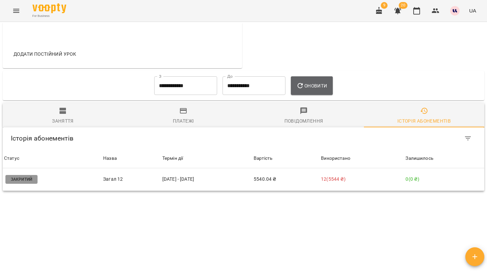
click at [327, 82] on span "Оновити" at bounding box center [311, 86] width 31 height 8
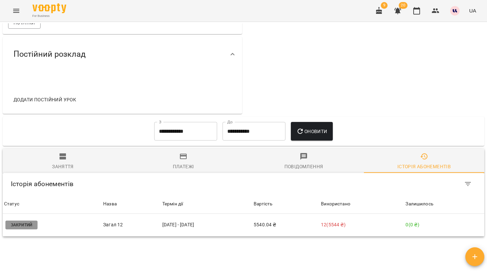
click at [193, 130] on input "**********" at bounding box center [185, 131] width 63 height 19
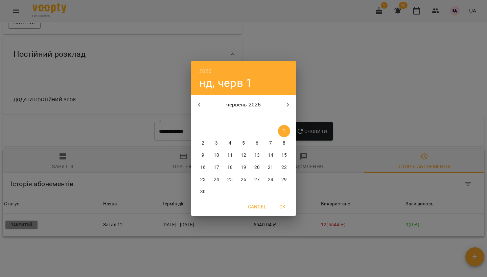
click at [199, 106] on icon "button" at bounding box center [199, 105] width 2 height 4
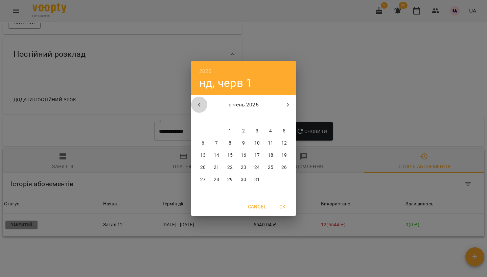
click at [199, 106] on icon "button" at bounding box center [199, 105] width 2 height 4
click at [257, 132] on p "1" at bounding box center [257, 131] width 3 height 7
type input "**********"
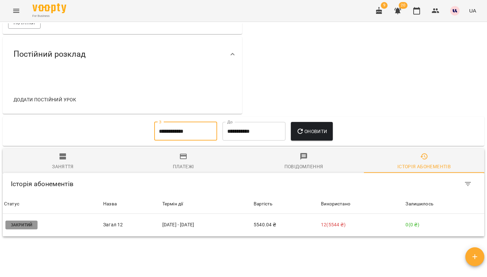
click at [322, 135] on span "Оновити" at bounding box center [311, 131] width 31 height 8
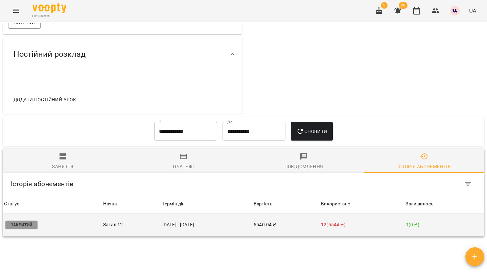
click at [305, 235] on td "5540.04 ₴" at bounding box center [285, 225] width 67 height 23
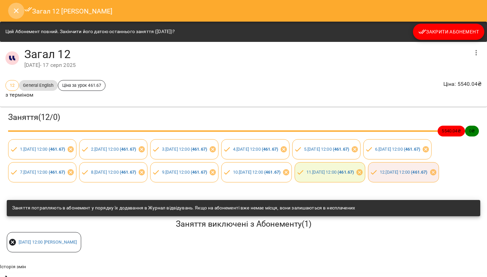
click at [9, 9] on button "Close" at bounding box center [16, 11] width 16 height 16
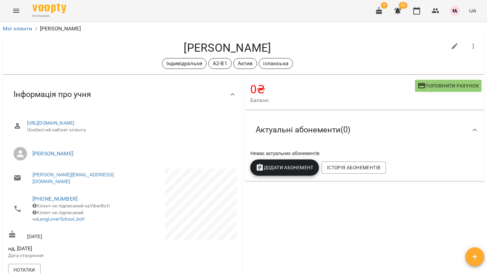
click at [154, 48] on h4 "[PERSON_NAME]" at bounding box center [227, 48] width 439 height 14
copy h4 "[PERSON_NAME]"
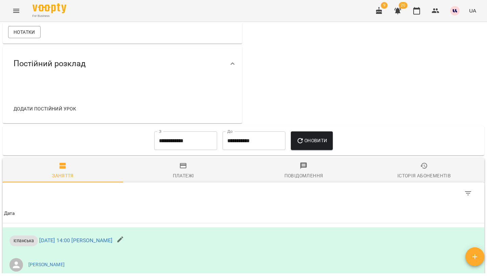
scroll to position [243, 0]
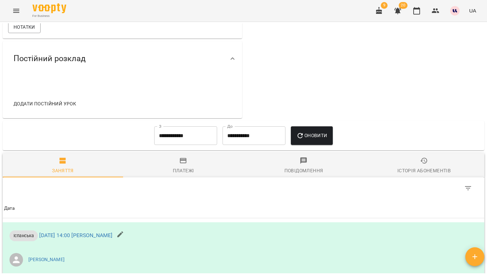
click at [198, 139] on input "**********" at bounding box center [185, 135] width 63 height 19
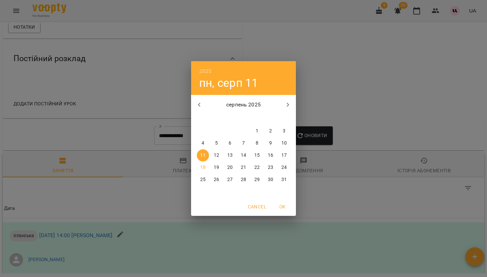
click at [200, 103] on icon "button" at bounding box center [199, 105] width 2 height 4
click at [218, 129] on span "1" at bounding box center [216, 131] width 12 height 7
type input "**********"
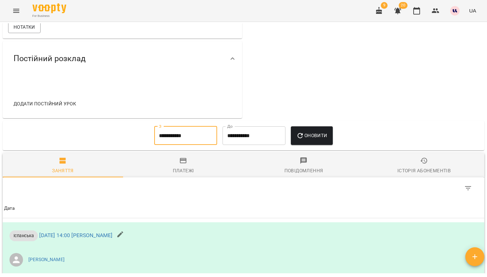
click at [304, 136] on icon "button" at bounding box center [300, 136] width 8 height 8
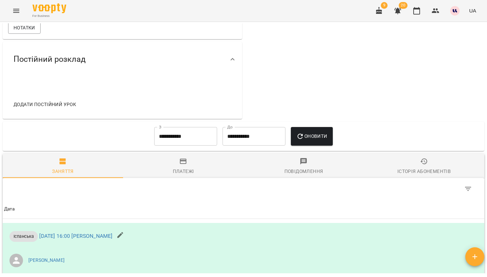
click at [400, 164] on span "Історія абонементів" at bounding box center [424, 167] width 112 height 18
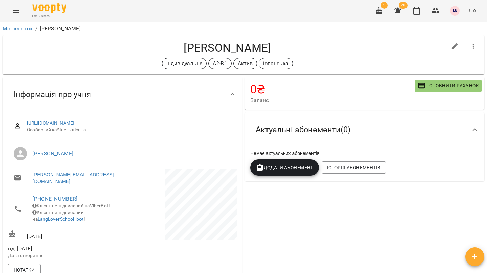
scroll to position [0, 0]
click at [186, 51] on h4 "[PERSON_NAME]" at bounding box center [227, 48] width 439 height 14
copy h4 "[PERSON_NAME]"
click at [457, 47] on icon "button" at bounding box center [455, 46] width 8 height 8
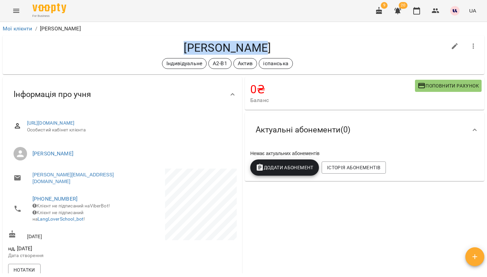
select select "**"
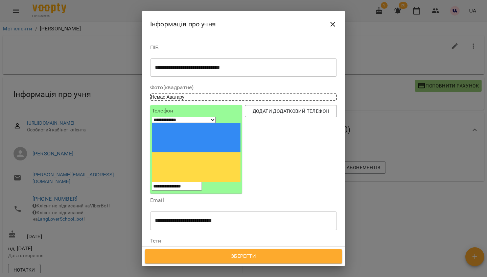
click at [236, 249] on div at bounding box center [232, 253] width 7 height 8
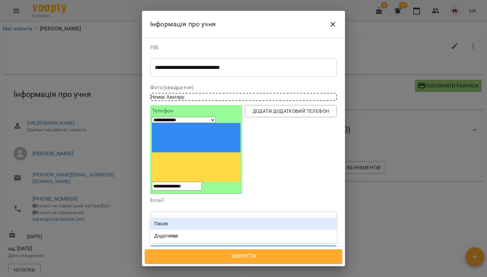
type input "*****"
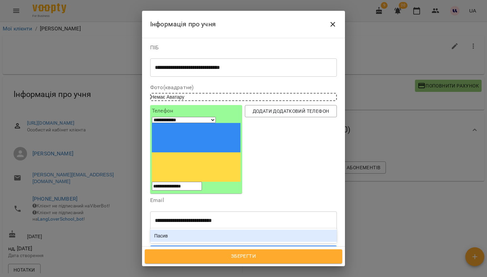
click at [213, 230] on div "Пасив" at bounding box center [243, 236] width 187 height 12
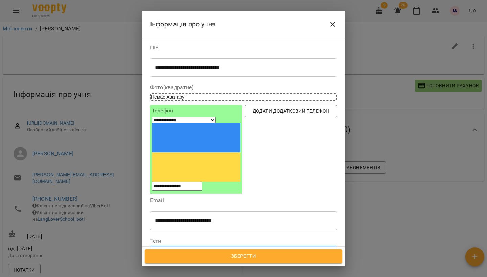
click at [251, 260] on span "Зберегти" at bounding box center [243, 256] width 183 height 9
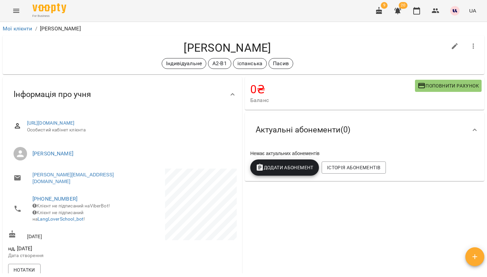
click at [163, 46] on h4 "Чередніченко Маргарита Сергіївна" at bounding box center [227, 48] width 439 height 14
copy h4 "Чередніченко"
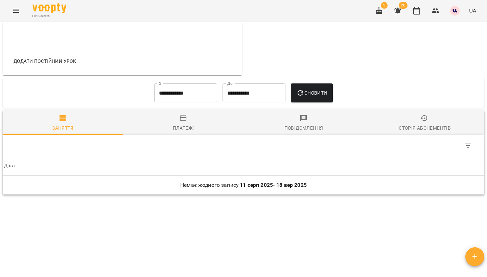
click at [432, 124] on div "Історія абонементів" at bounding box center [423, 128] width 53 height 8
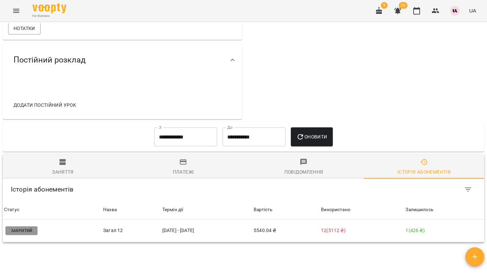
click at [177, 132] on input "**********" at bounding box center [185, 136] width 63 height 19
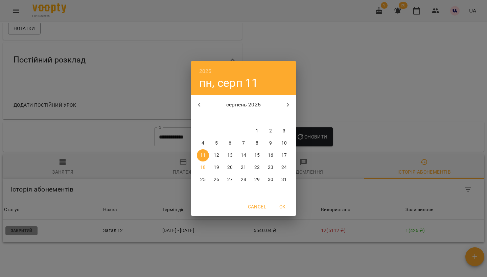
click at [196, 105] on icon "button" at bounding box center [199, 105] width 8 height 8
click at [213, 132] on span "1" at bounding box center [216, 131] width 12 height 7
type input "**********"
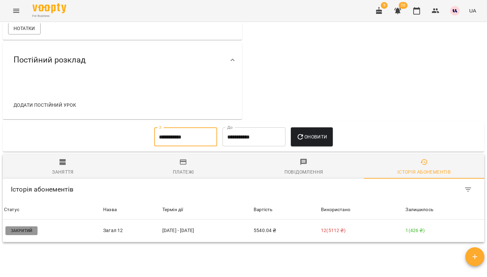
click at [323, 133] on span "Оновити" at bounding box center [311, 137] width 31 height 8
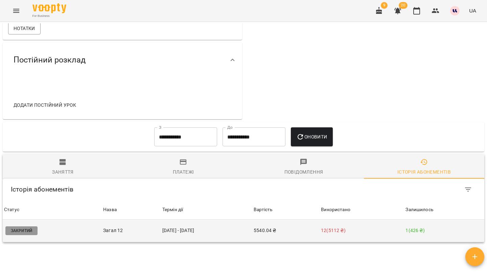
click at [215, 229] on td "09 трав - 17 серп" at bounding box center [206, 231] width 91 height 23
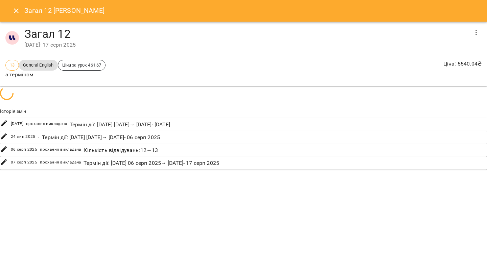
click at [206, 229] on div "Загал 12 Сидорчук Олена Валеріївна Загал 12 09 трав 2025 - 17 серп 2025 13 Gene…" at bounding box center [243, 138] width 487 height 277
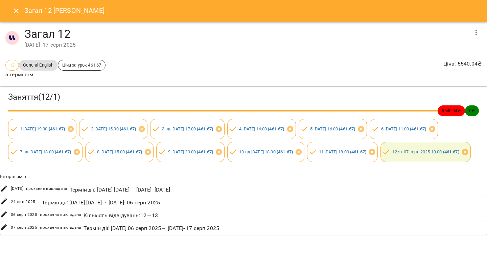
click at [472, 32] on icon "button" at bounding box center [476, 32] width 8 height 8
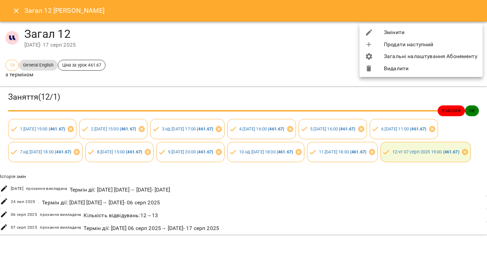
click at [424, 35] on li "Змінити" at bounding box center [420, 32] width 123 height 12
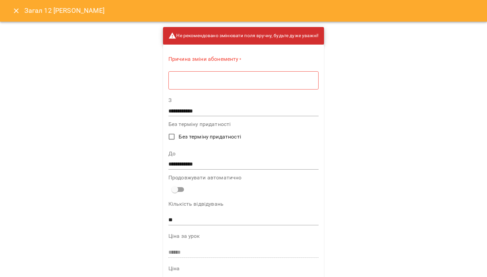
click at [258, 74] on div "* ​" at bounding box center [243, 80] width 150 height 19
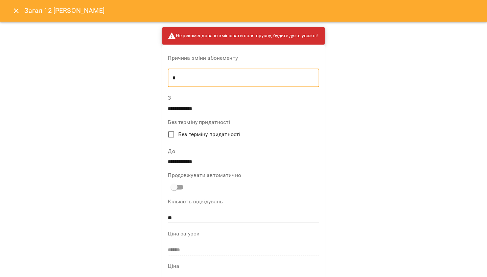
type textarea "*"
click at [190, 164] on input "**********" at bounding box center [243, 162] width 151 height 11
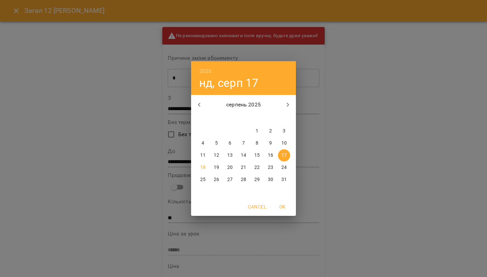
click at [204, 167] on p "18" at bounding box center [202, 167] width 5 height 7
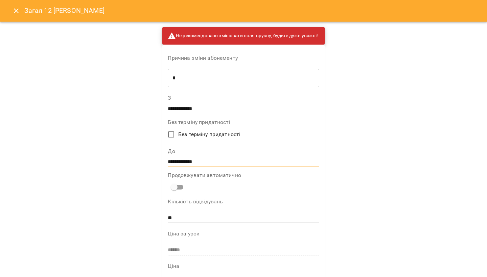
click at [192, 165] on input "**********" at bounding box center [243, 162] width 151 height 11
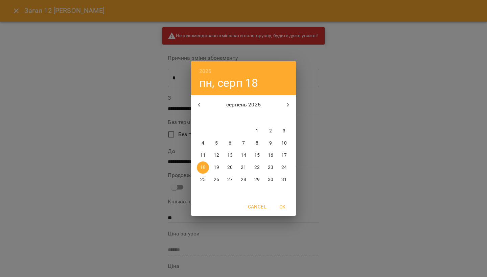
click at [287, 166] on span "24" at bounding box center [284, 167] width 12 height 7
type input "**********"
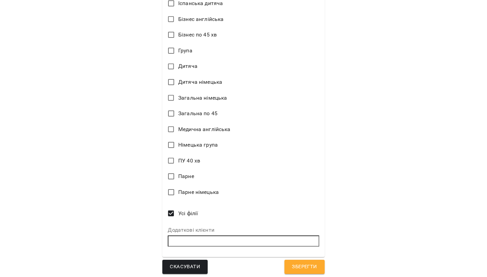
scroll to position [402, 0]
click at [309, 271] on button "Зберегти" at bounding box center [304, 267] width 40 height 14
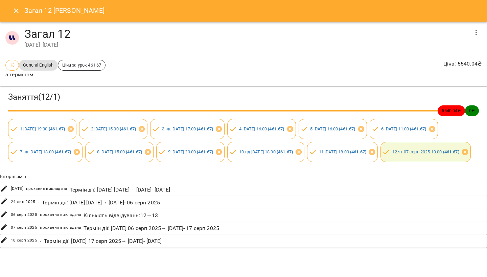
click at [15, 9] on icon "Close" at bounding box center [16, 11] width 8 height 8
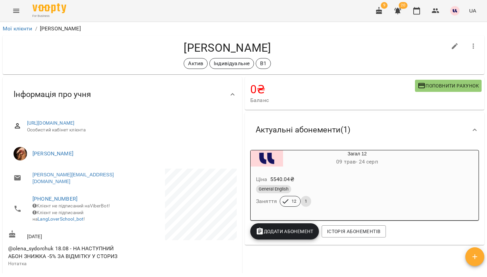
scroll to position [0, 0]
click at [174, 44] on h4 "Сидорчук Олена Валеріївна" at bounding box center [227, 48] width 439 height 14
copy h4 "Сидорчук"
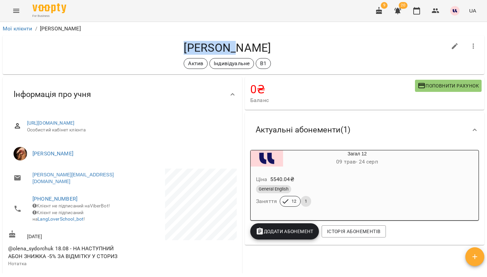
click at [315, 185] on div "General English" at bounding box center [341, 189] width 172 height 11
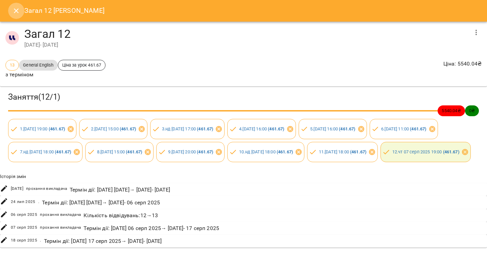
click at [17, 11] on icon "Close" at bounding box center [16, 11] width 8 height 8
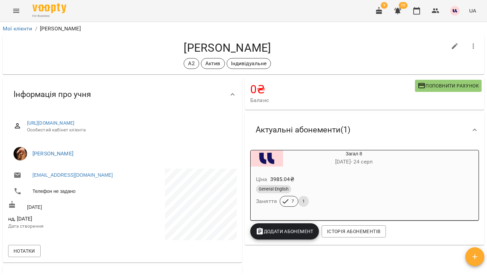
click at [183, 49] on h4 "Сафронова Юлія Ігорівна" at bounding box center [227, 48] width 439 height 14
copy h4 "Сафронова"
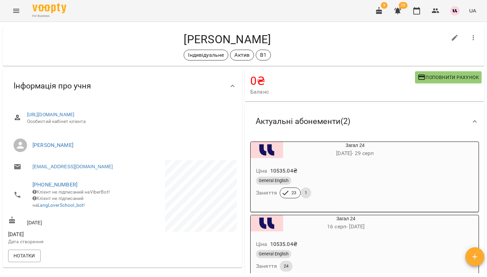
scroll to position [9, 0]
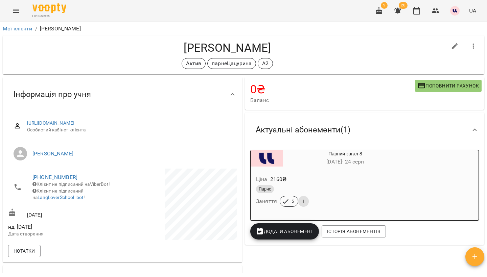
click at [211, 45] on h4 "Шмалько Кароліна" at bounding box center [227, 48] width 439 height 14
copy h4 "Шмалько"
click at [336, 195] on div "Парне Заняття 5 1" at bounding box center [329, 196] width 149 height 24
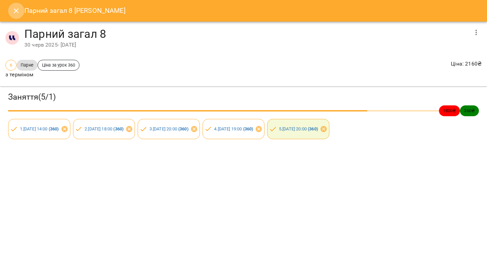
click at [19, 11] on icon "Close" at bounding box center [16, 11] width 8 height 8
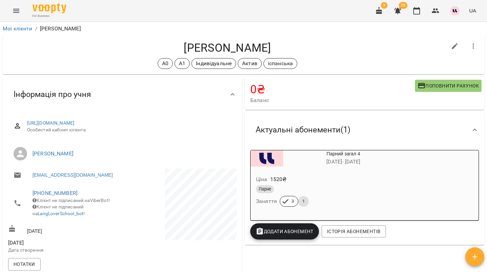
click at [212, 51] on h4 "Пономарьов Кирило" at bounding box center [227, 48] width 439 height 14
copy h4 "Пономарьов"
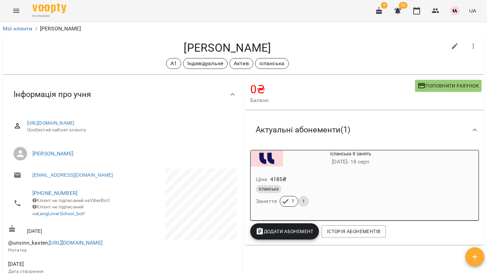
click at [186, 46] on h4 "[PERSON_NAME]" at bounding box center [227, 48] width 439 height 14
copy h4 "[PERSON_NAME]"
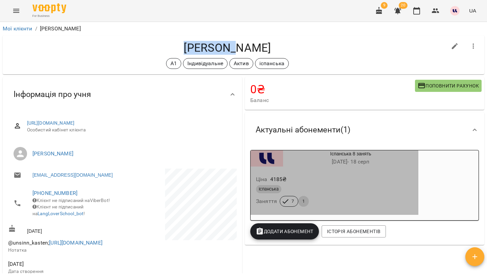
click at [353, 215] on div "Ціна 4185 ₴ Іспанська Заняття 7 1" at bounding box center [334, 192] width 170 height 49
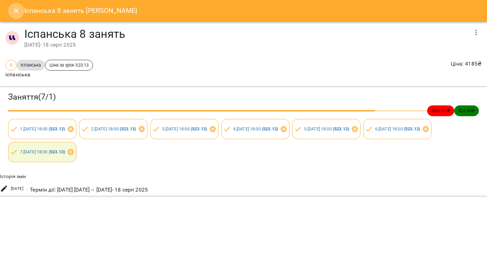
click at [20, 11] on button "Close" at bounding box center [16, 11] width 16 height 16
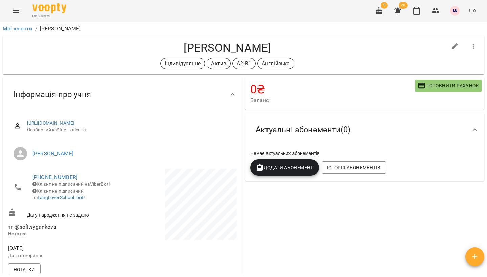
click at [169, 50] on h4 "[PERSON_NAME]" at bounding box center [227, 48] width 439 height 14
copy h4 "[PERSON_NAME]"
click at [26, 30] on link "Мої клієнти" at bounding box center [18, 28] width 30 height 6
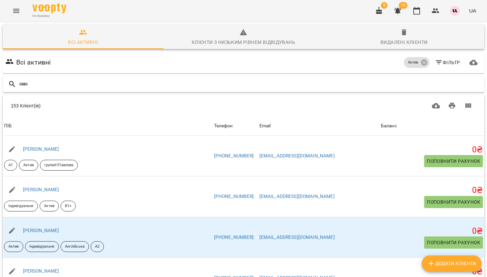
click at [285, 82] on input "text" at bounding box center [250, 84] width 463 height 11
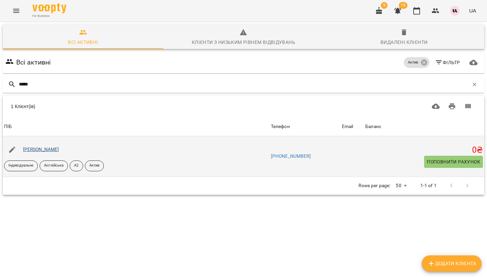
type input "*****"
click at [59, 148] on link "[PERSON_NAME]" at bounding box center [41, 149] width 36 height 5
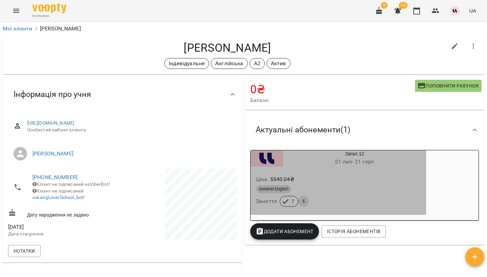
click at [356, 183] on div "Ціна 5540.04 ₴" at bounding box center [338, 179] width 167 height 12
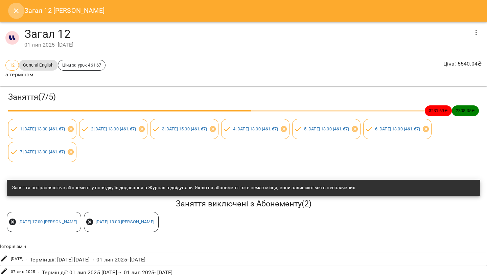
click at [9, 9] on button "Close" at bounding box center [16, 11] width 16 height 16
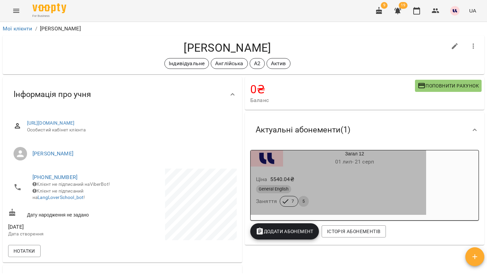
click at [359, 173] on div "Ціна 5540.04 ₴" at bounding box center [338, 179] width 167 height 12
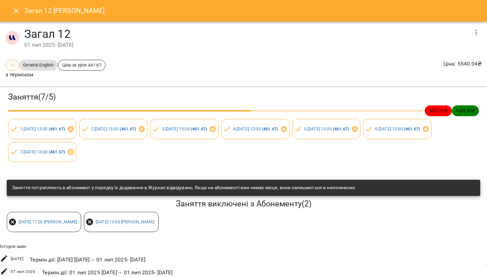
click at [474, 38] on button "button" at bounding box center [476, 32] width 16 height 16
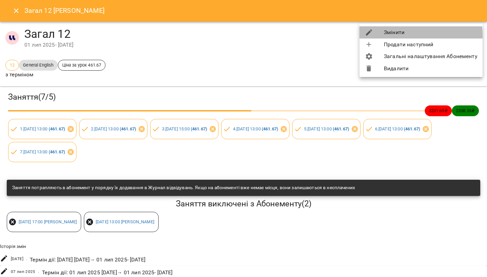
click at [408, 35] on li "Змінити" at bounding box center [420, 32] width 123 height 12
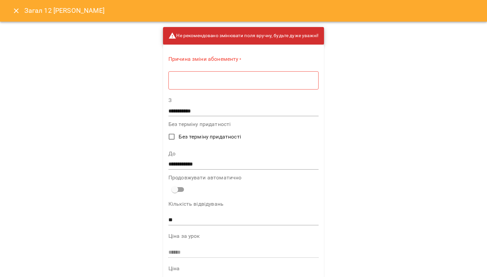
click at [308, 78] on textarea at bounding box center [243, 80] width 141 height 6
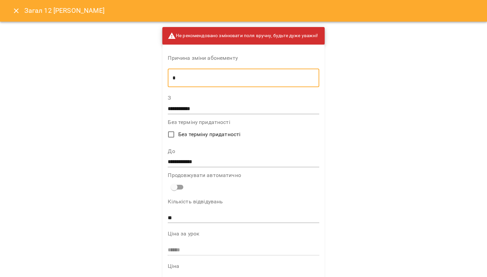
type textarea "*"
click at [217, 155] on div "**********" at bounding box center [243, 158] width 151 height 19
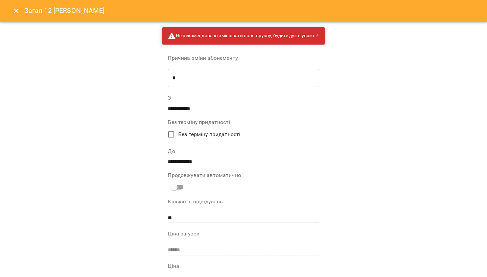
click at [212, 162] on input "**********" at bounding box center [243, 162] width 151 height 11
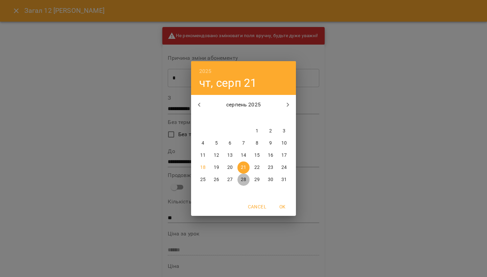
click at [248, 181] on span "28" at bounding box center [243, 179] width 12 height 7
type input "**********"
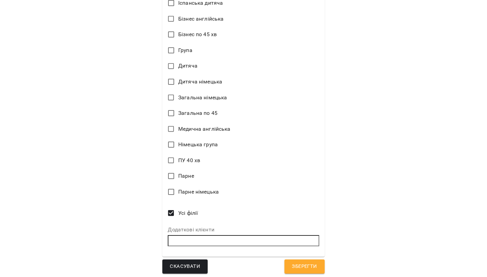
scroll to position [402, 0]
click at [310, 263] on span "Зберегти" at bounding box center [304, 267] width 25 height 9
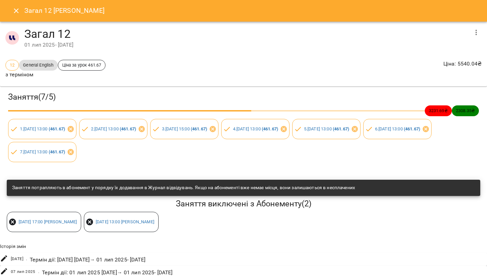
click at [17, 5] on button "Close" at bounding box center [16, 11] width 16 height 16
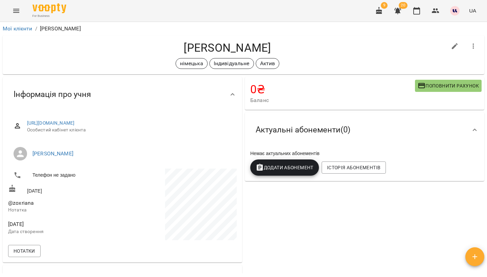
click at [185, 45] on h4 "[PERSON_NAME]" at bounding box center [227, 48] width 439 height 14
copy h4 "[PERSON_NAME]"
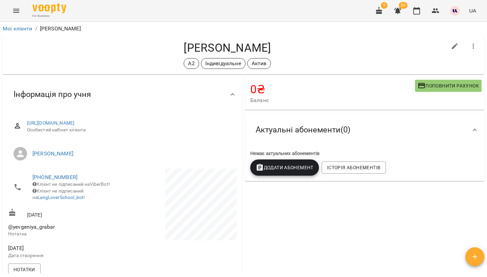
click at [180, 46] on h4 "[PERSON_NAME]" at bounding box center [227, 48] width 439 height 14
copy h4 "Грабар"
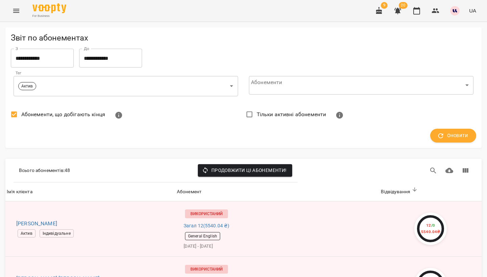
scroll to position [578, 0]
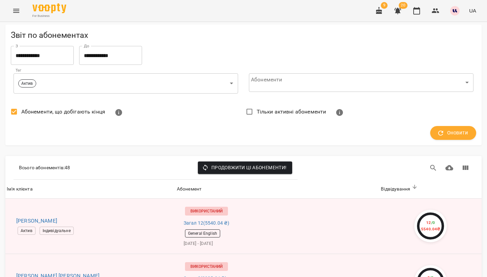
click at [187, 1] on div "For Business 9 20 UA" at bounding box center [243, 11] width 487 height 22
click at [17, 12] on icon "Menu" at bounding box center [16, 11] width 8 height 8
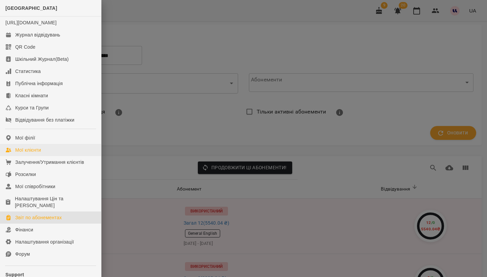
click at [37, 153] on div "Мої клієнти" at bounding box center [28, 150] width 26 height 7
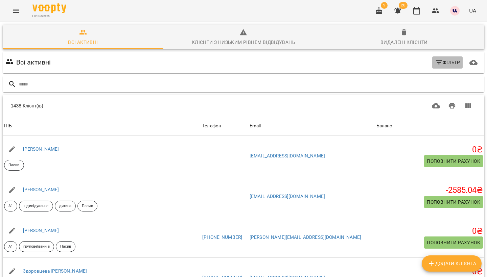
click at [438, 61] on icon "button" at bounding box center [438, 63] width 6 height 4
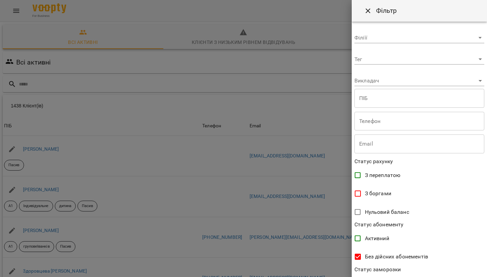
click at [375, 60] on body "For Business 9 20 UA Всі активні Клієнти з низьким рівнем відвідувань Видалені …" at bounding box center [243, 176] width 487 height 353
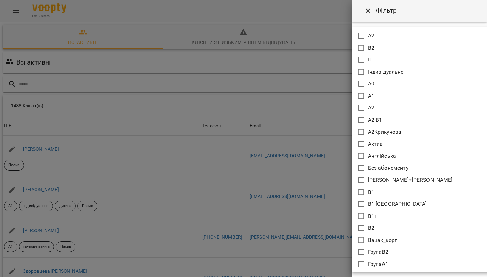
click at [361, 147] on icon at bounding box center [361, 144] width 6 height 6
type input "*****"
click at [340, 129] on div at bounding box center [243, 138] width 487 height 277
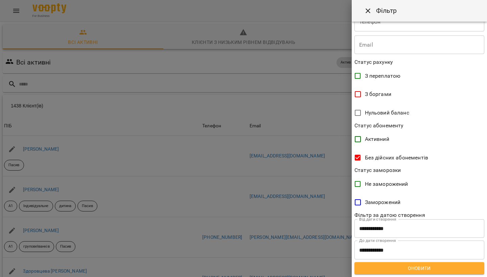
scroll to position [103, 0]
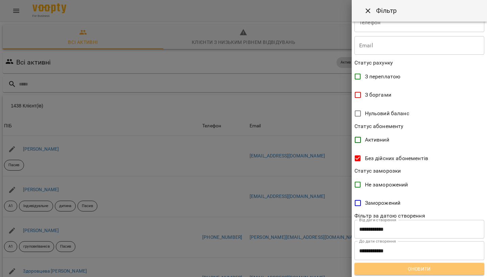
click at [407, 269] on span "Оновити" at bounding box center [419, 269] width 119 height 8
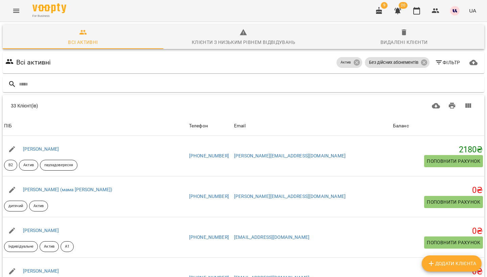
scroll to position [0, 0]
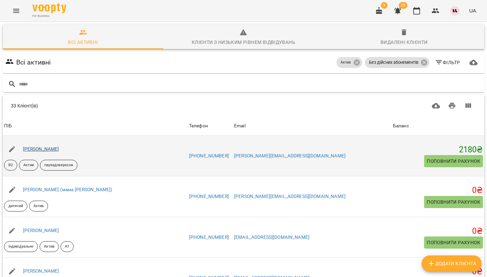
click at [59, 146] on link "Бароянц Крістіне Седраківна" at bounding box center [41, 148] width 36 height 5
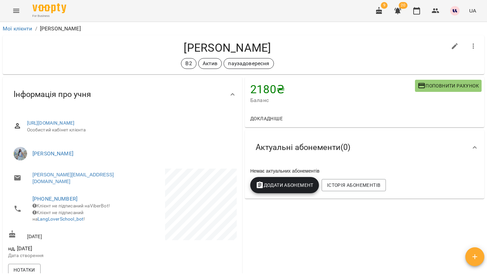
click at [169, 46] on h4 "Бароянц Крістіне Седраківна" at bounding box center [227, 48] width 439 height 14
copy h4 "Бароянц"
click at [448, 47] on button "button" at bounding box center [455, 46] width 16 height 16
select select "**"
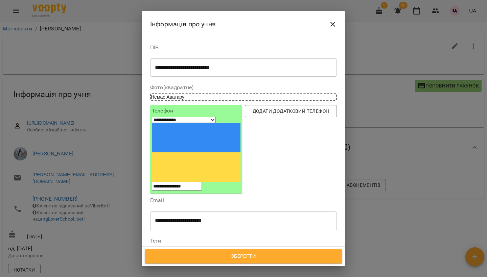
click at [188, 249] on div at bounding box center [187, 253] width 7 height 8
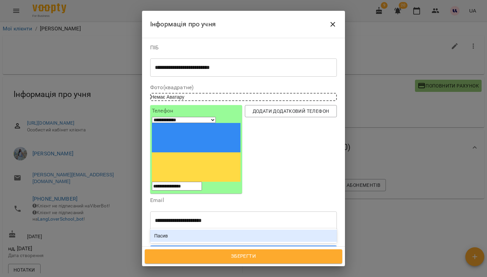
type input "*****"
click at [158, 230] on div "Пасив" at bounding box center [243, 236] width 187 height 12
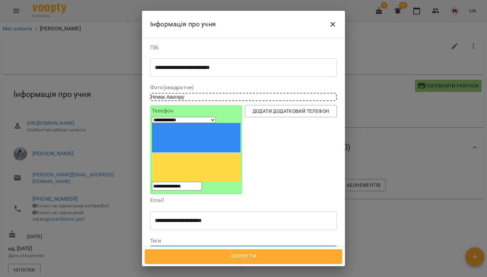
click at [210, 250] on icon at bounding box center [207, 252] width 5 height 5
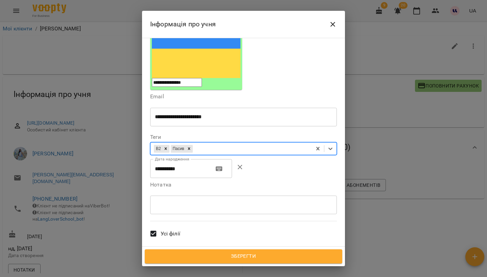
scroll to position [162, 0]
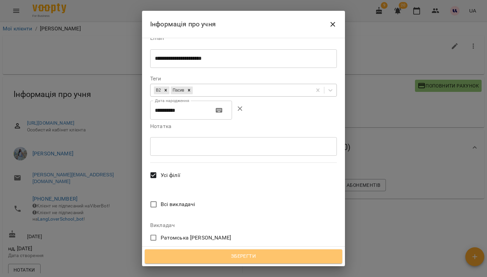
click at [222, 257] on span "Зберегти" at bounding box center [243, 256] width 183 height 9
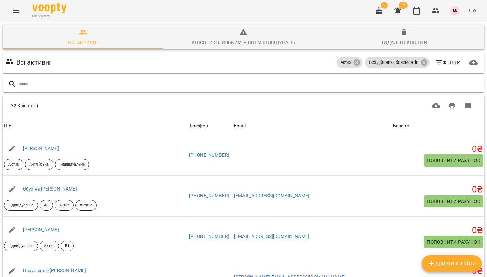
scroll to position [572, 0]
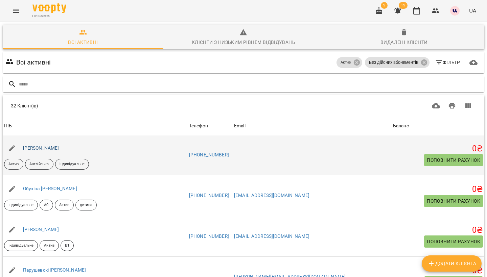
click at [50, 145] on link "Мішин Іван Сергійович" at bounding box center [41, 147] width 36 height 5
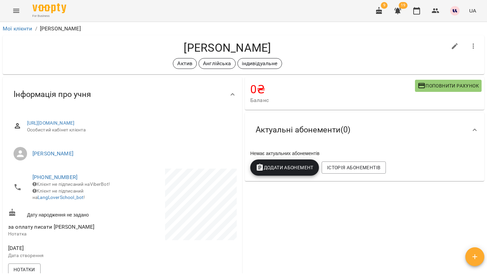
click at [456, 43] on icon "button" at bounding box center [455, 46] width 8 height 8
select select "**"
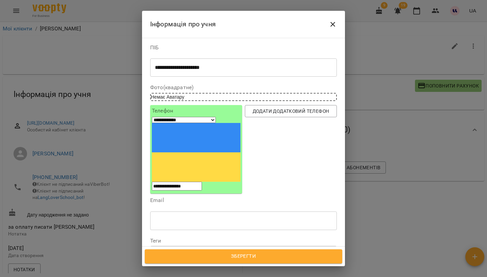
click at [173, 250] on icon at bounding box center [171, 252] width 5 height 5
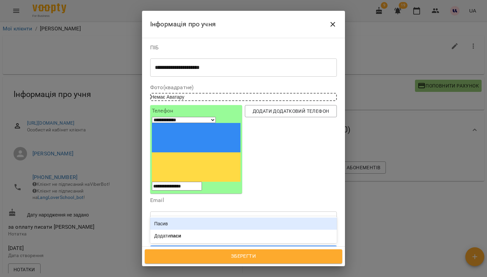
type input "*****"
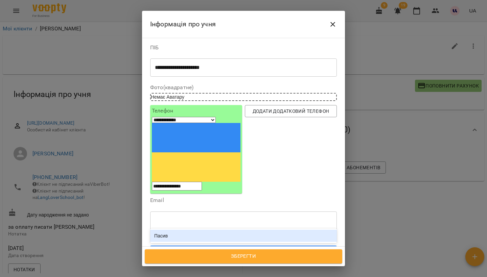
click at [165, 230] on div "Пасив" at bounding box center [243, 236] width 187 height 12
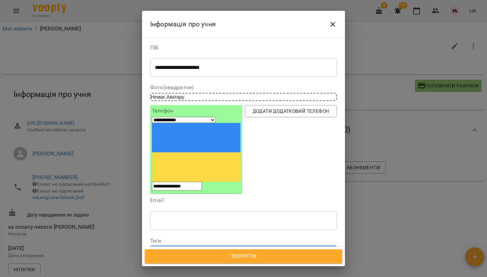
click at [222, 256] on span "Зберегти" at bounding box center [243, 256] width 183 height 9
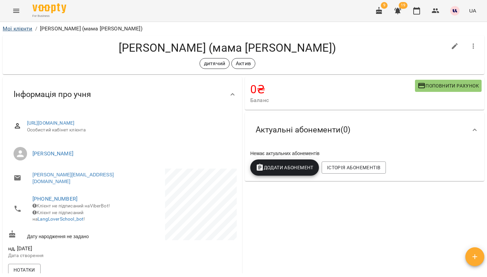
click at [20, 26] on link "Мої клієнти" at bounding box center [18, 28] width 30 height 6
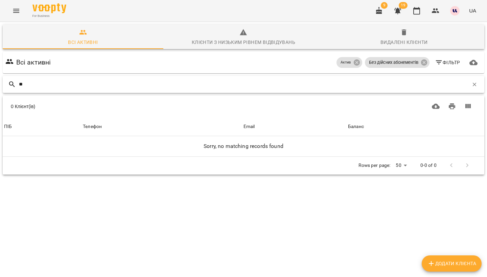
type input "*"
type input "*****"
click at [422, 63] on icon at bounding box center [424, 63] width 6 height 6
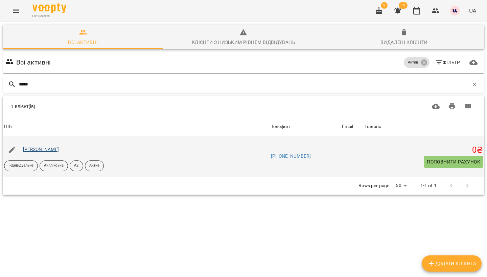
click at [59, 150] on link "[PERSON_NAME]" at bounding box center [41, 149] width 36 height 5
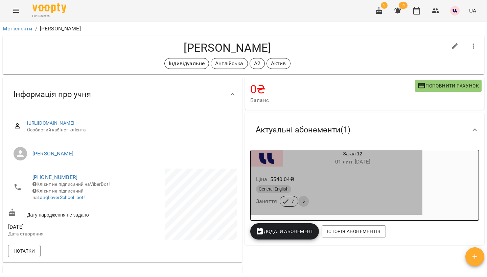
click at [340, 172] on div "Ціна 5540.04 ₴ General English Заняття 7 5" at bounding box center [337, 192] width 172 height 46
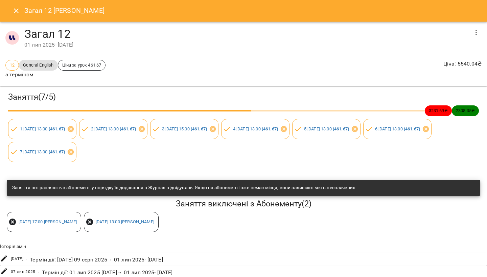
click at [480, 37] on button "button" at bounding box center [476, 32] width 16 height 16
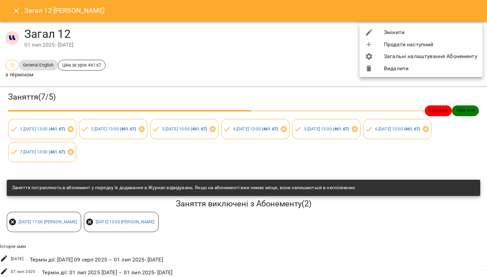
click at [406, 30] on li "Змінити" at bounding box center [420, 32] width 123 height 12
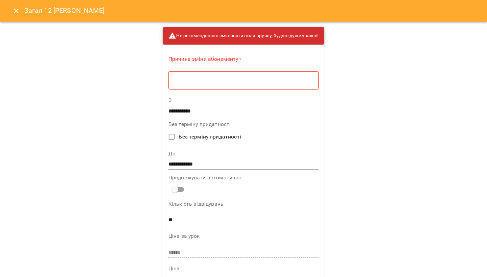
click at [18, 7] on icon "Close" at bounding box center [16, 11] width 8 height 8
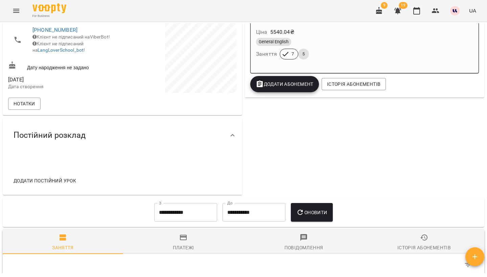
scroll to position [147, 0]
click at [358, 64] on div "Ціна 5540.04 ₴ General English Заняття 7 5" at bounding box center [337, 45] width 172 height 46
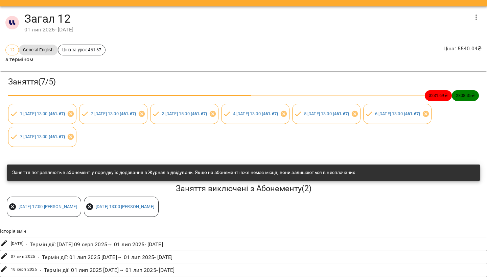
scroll to position [15, 0]
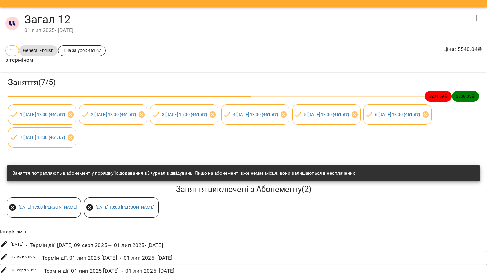
click at [473, 20] on icon "button" at bounding box center [476, 18] width 8 height 8
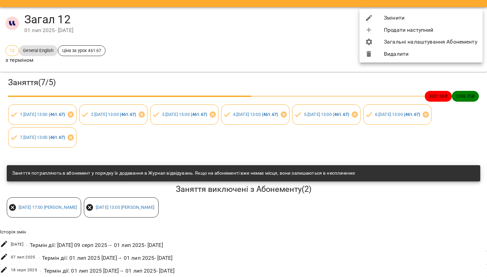
click at [396, 20] on li "Змінити" at bounding box center [420, 18] width 123 height 12
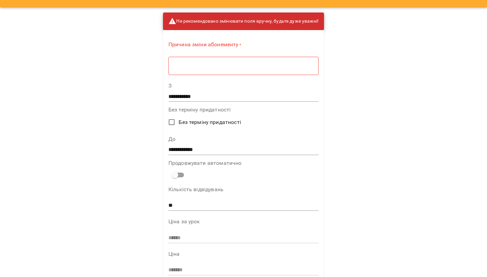
click at [286, 62] on div "* ​" at bounding box center [243, 65] width 150 height 19
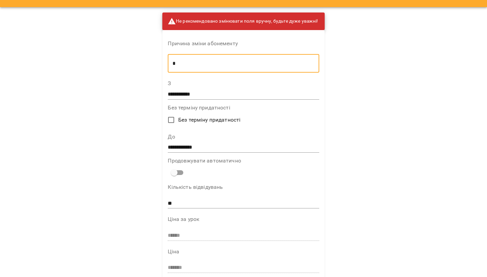
type textarea "*"
click at [222, 145] on input "**********" at bounding box center [243, 147] width 151 height 11
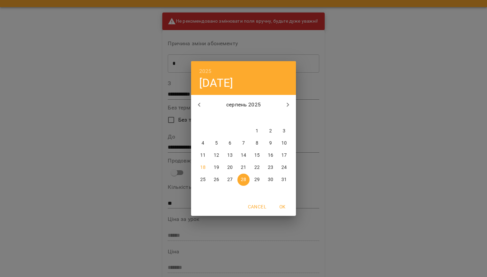
click at [290, 105] on icon "button" at bounding box center [288, 105] width 8 height 8
click at [198, 104] on icon "button" at bounding box center [199, 105] width 2 height 4
click at [287, 102] on icon "button" at bounding box center [288, 105] width 8 height 8
click at [281, 131] on span "7" at bounding box center [284, 131] width 12 height 7
type input "**********"
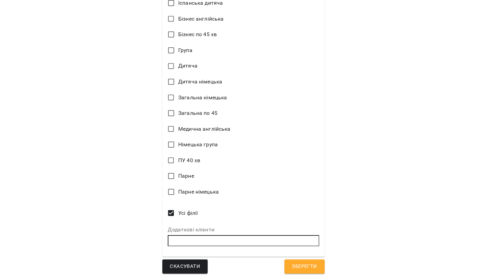
scroll to position [402, 0]
click at [303, 263] on span "Зберегти" at bounding box center [304, 267] width 25 height 9
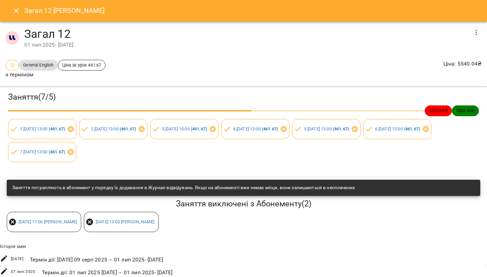
click at [13, 13] on icon "Close" at bounding box center [16, 11] width 8 height 8
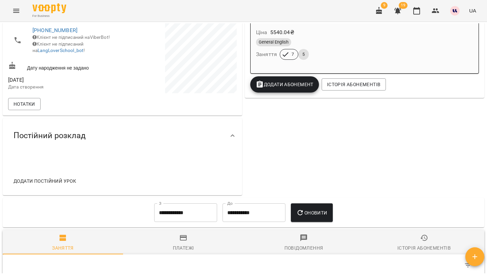
scroll to position [126, 0]
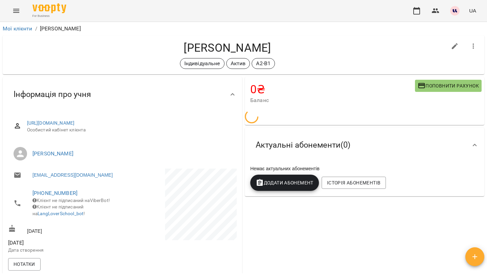
click at [456, 47] on icon "button" at bounding box center [455, 46] width 8 height 8
select select "**"
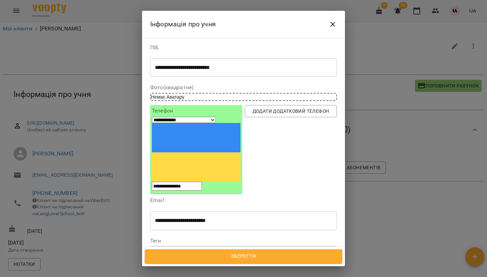
click at [212, 250] on icon at bounding box center [209, 252] width 5 height 5
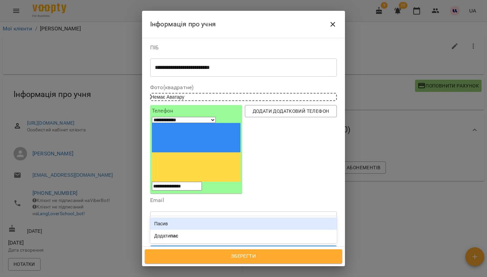
type input "*****"
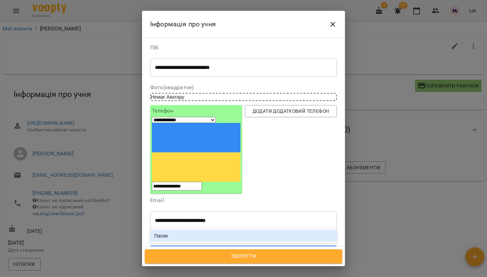
click at [194, 230] on div "Пасив" at bounding box center [243, 236] width 187 height 12
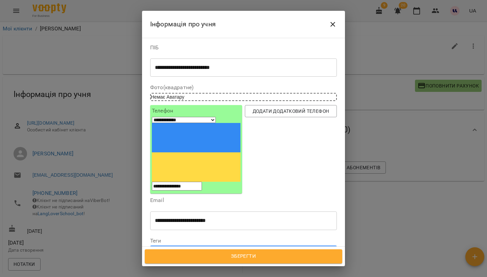
click at [240, 255] on span "Зберегти" at bounding box center [243, 256] width 183 height 9
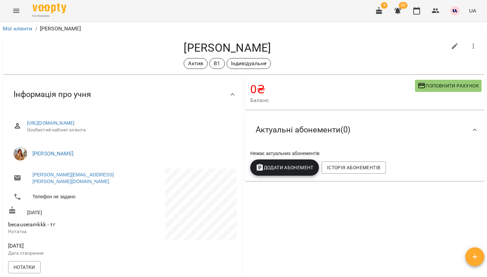
click at [453, 46] on icon "button" at bounding box center [455, 46] width 8 height 8
select select "**"
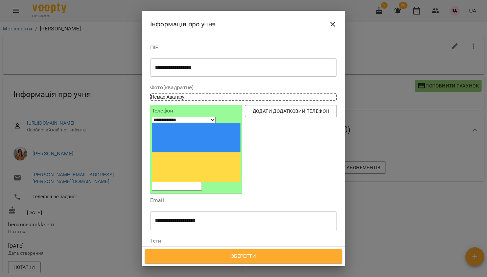
click at [175, 249] on div at bounding box center [171, 253] width 7 height 8
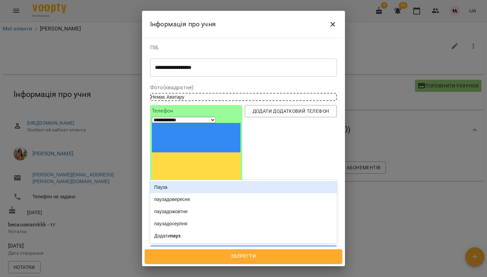
type input "*****"
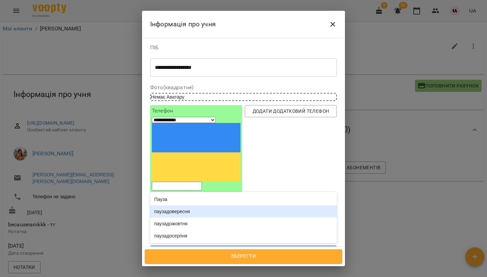
click at [195, 206] on div "паузадовересня" at bounding box center [243, 212] width 187 height 12
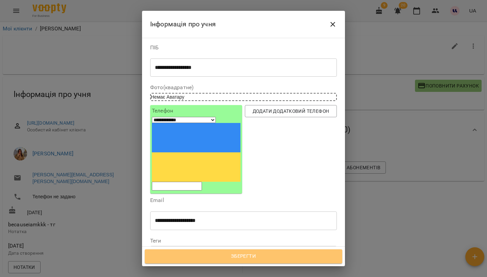
click at [246, 259] on span "Зберегти" at bounding box center [243, 256] width 183 height 9
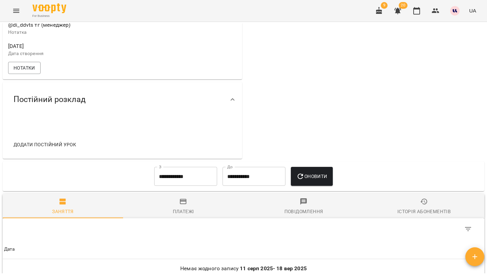
scroll to position [221, 0]
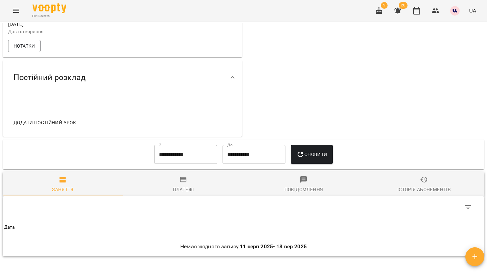
click at [187, 157] on input "**********" at bounding box center [185, 154] width 63 height 19
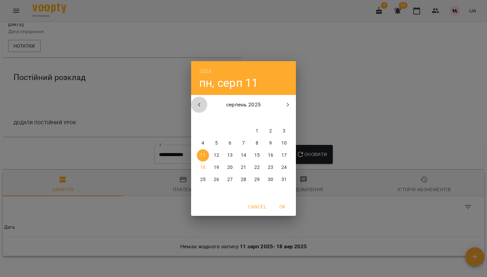
click at [199, 104] on icon "button" at bounding box center [199, 105] width 2 height 4
click at [215, 133] on p "1" at bounding box center [216, 131] width 3 height 7
type input "**********"
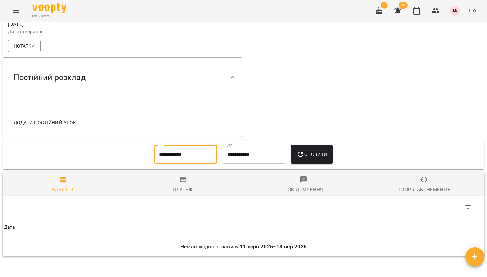
click at [332, 151] on button "Оновити" at bounding box center [312, 154] width 42 height 19
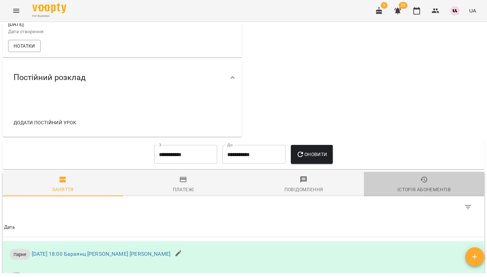
click at [408, 179] on span "Історія абонементів" at bounding box center [424, 185] width 112 height 18
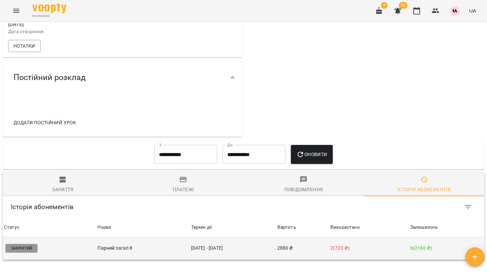
click at [333, 247] on td "2 ( 720 ₴ )" at bounding box center [369, 248] width 80 height 23
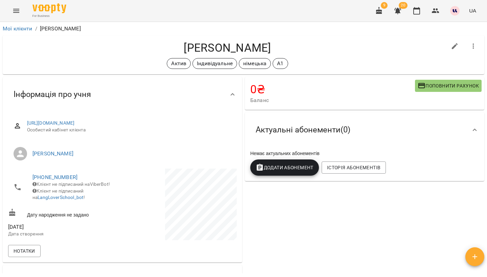
scroll to position [233, 0]
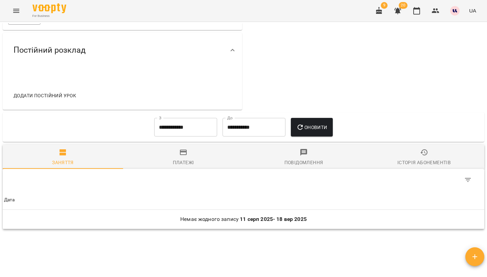
click at [429, 153] on span "Історія абонементів" at bounding box center [424, 157] width 112 height 18
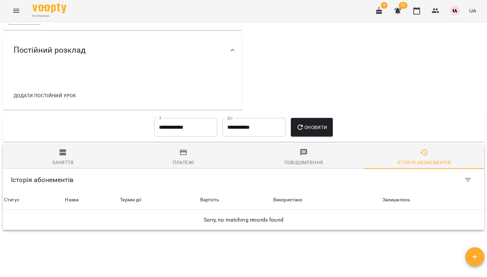
scroll to position [226, 0]
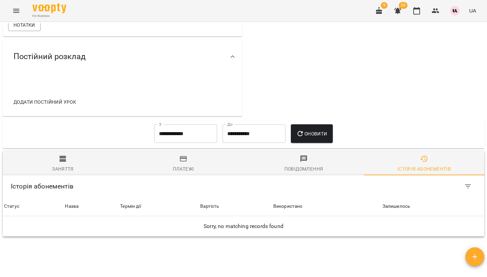
click at [185, 135] on input "**********" at bounding box center [185, 133] width 63 height 19
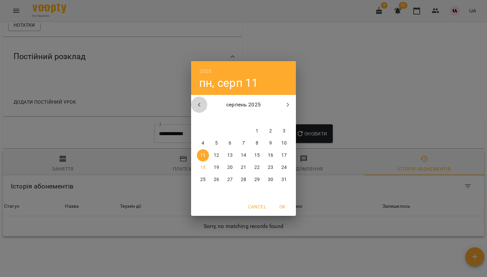
click at [197, 102] on icon "button" at bounding box center [199, 105] width 8 height 8
click at [212, 131] on span "1" at bounding box center [216, 131] width 12 height 7
type input "**********"
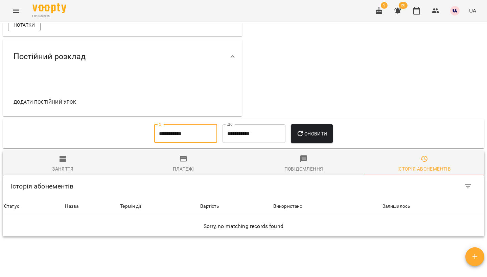
click at [304, 134] on icon "button" at bounding box center [300, 134] width 8 height 8
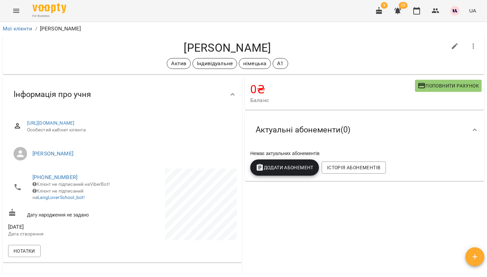
scroll to position [0, 0]
click at [448, 50] on button "button" at bounding box center [455, 46] width 16 height 16
select select "**"
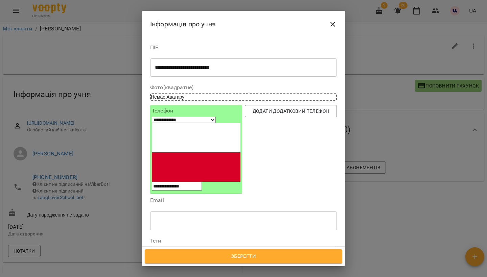
click at [173, 250] on icon at bounding box center [171, 252] width 5 height 5
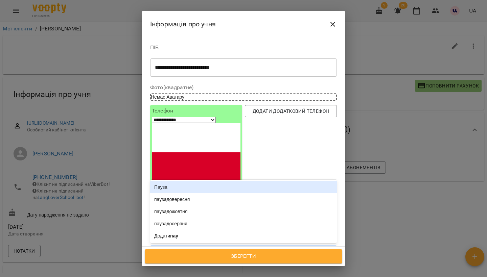
type input "*****"
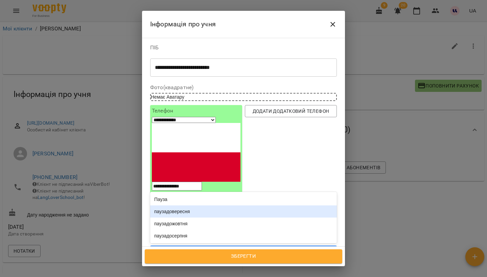
click at [179, 206] on div "паузадовересня" at bounding box center [243, 212] width 187 height 12
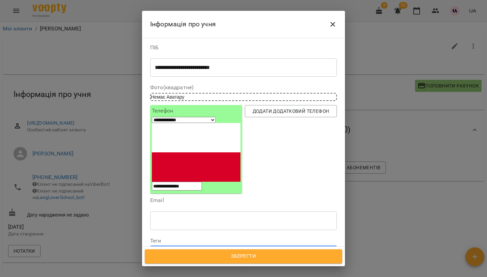
click at [237, 253] on span "Зберегти" at bounding box center [243, 256] width 183 height 9
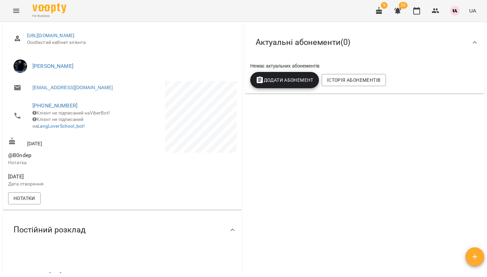
scroll to position [264, 0]
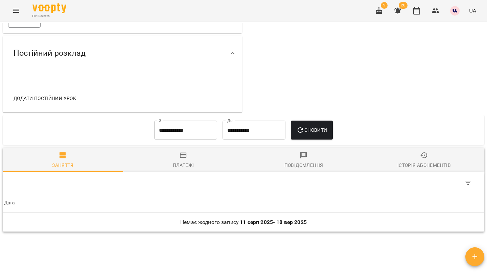
click at [173, 138] on input "**********" at bounding box center [185, 130] width 63 height 19
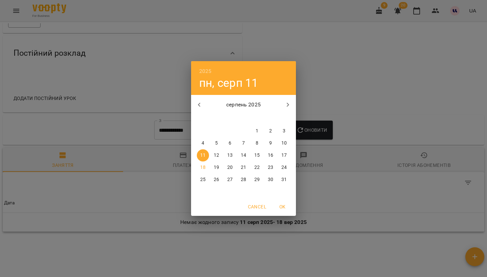
click at [193, 107] on button "button" at bounding box center [199, 105] width 16 height 16
click at [217, 134] on p "1" at bounding box center [216, 131] width 3 height 7
type input "**********"
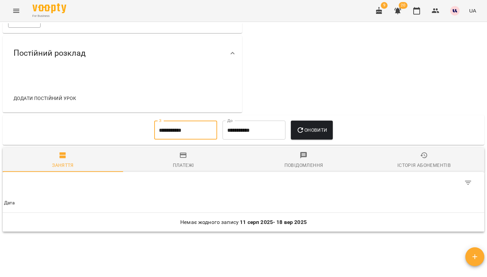
click at [327, 122] on div "Оновити" at bounding box center [311, 130] width 47 height 24
click at [327, 132] on span "Оновити" at bounding box center [311, 130] width 31 height 8
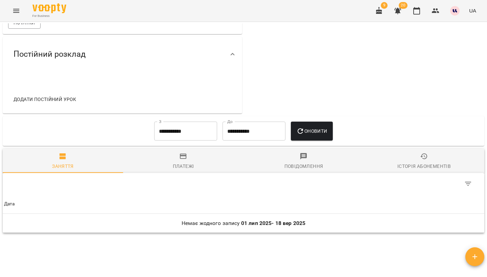
click at [425, 165] on div "Історія абонементів" at bounding box center [423, 166] width 53 height 8
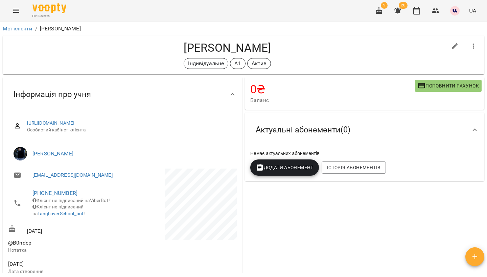
scroll to position [0, 0]
click at [191, 48] on h4 "Колпакчи Нікіта Сергійович" at bounding box center [227, 48] width 439 height 14
copy h4 "Колпакчи"
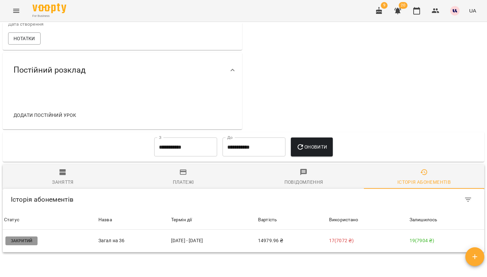
scroll to position [247, 0]
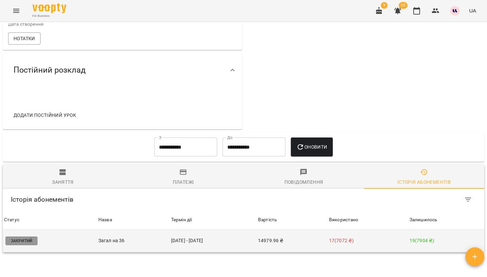
click at [274, 242] on td "14979.96 ₴" at bounding box center [292, 241] width 71 height 23
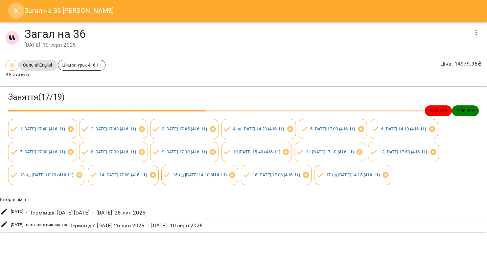
click at [10, 9] on button "Close" at bounding box center [16, 11] width 16 height 16
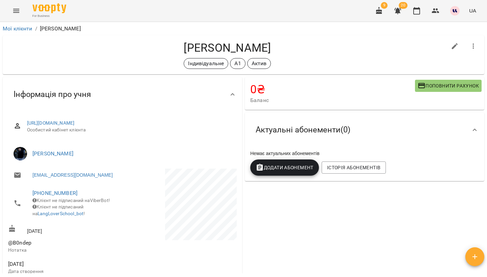
scroll to position [0, 0]
click at [459, 44] on button "button" at bounding box center [455, 46] width 16 height 16
select select "**"
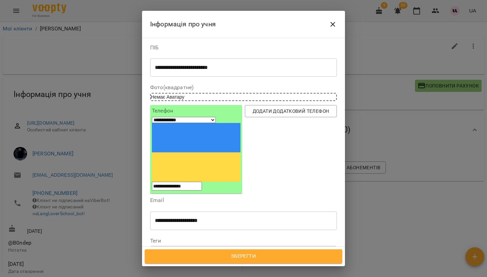
click at [230, 249] on div at bounding box center [225, 253] width 7 height 8
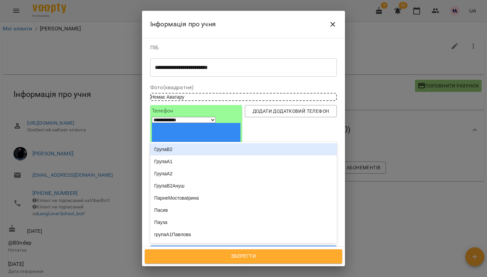
type input "*****"
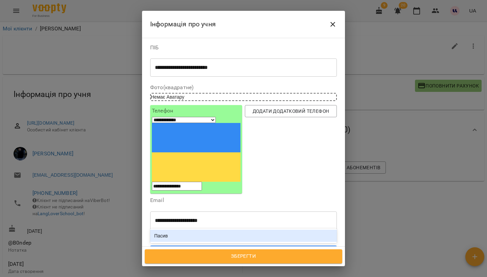
click at [209, 230] on div "Пасив" at bounding box center [243, 236] width 187 height 12
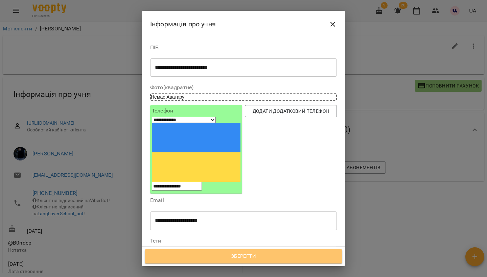
click at [229, 252] on button "Зберегти" at bounding box center [243, 257] width 197 height 14
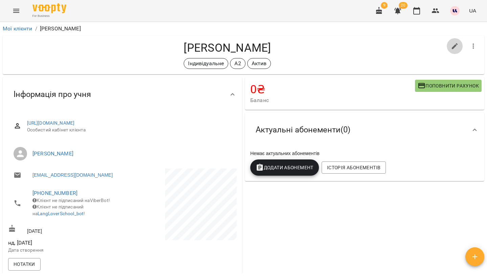
click at [454, 42] on icon "button" at bounding box center [455, 46] width 8 height 8
select select "**"
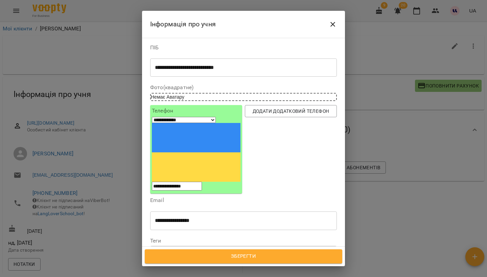
click at [230, 249] on div at bounding box center [225, 253] width 7 height 8
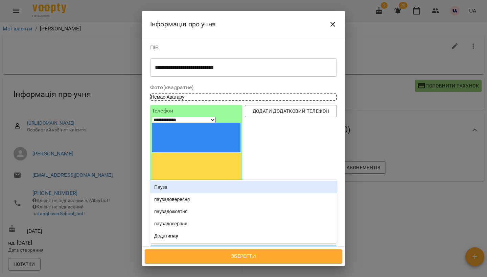
type input "*****"
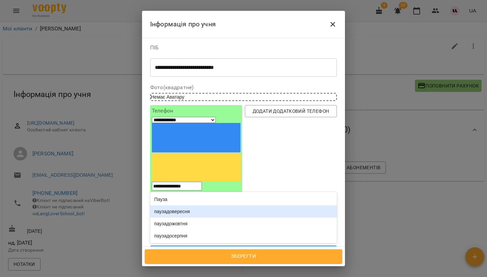
click at [177, 206] on div "паузадовересня" at bounding box center [243, 212] width 187 height 12
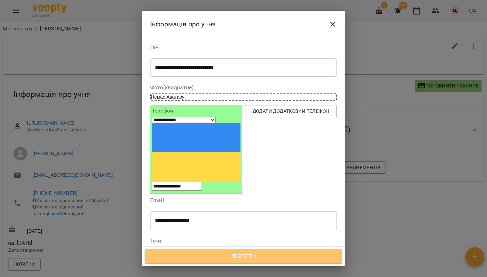
click at [243, 252] on button "Зберегти" at bounding box center [243, 257] width 197 height 14
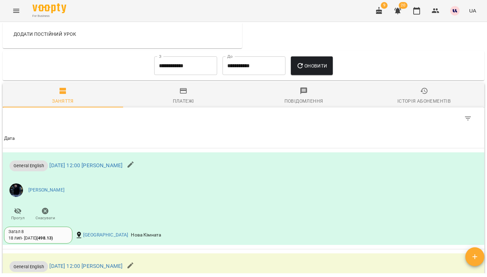
scroll to position [47, 0]
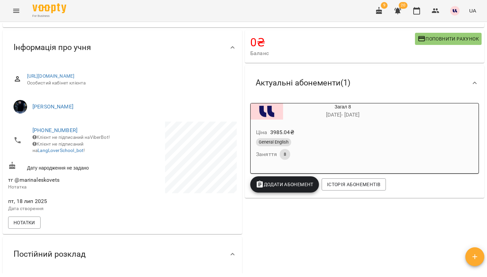
click at [341, 119] on h6 "[DATE] - [DATE]" at bounding box center [342, 114] width 119 height 9
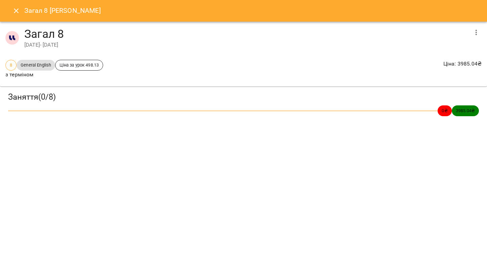
click at [479, 35] on icon "button" at bounding box center [476, 32] width 8 height 8
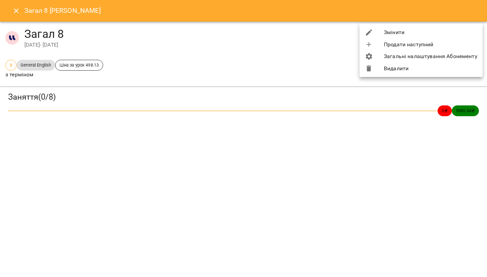
click at [417, 30] on li "Змінити" at bounding box center [420, 32] width 123 height 12
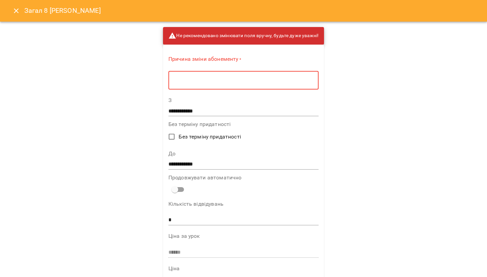
click at [306, 80] on textarea at bounding box center [243, 80] width 141 height 6
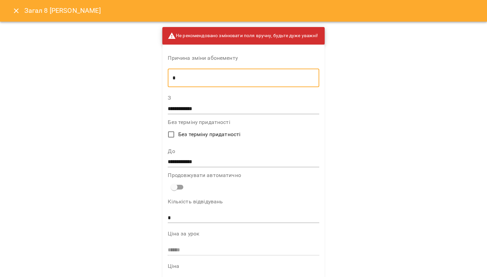
type textarea "*"
click at [185, 102] on div "**********" at bounding box center [243, 104] width 151 height 19
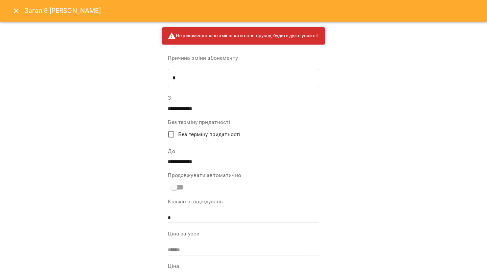
click at [188, 110] on input "**********" at bounding box center [243, 108] width 151 height 11
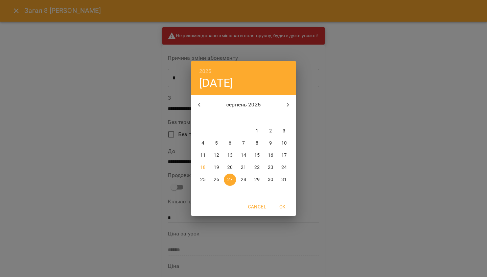
click at [204, 154] on p "11" at bounding box center [202, 155] width 5 height 7
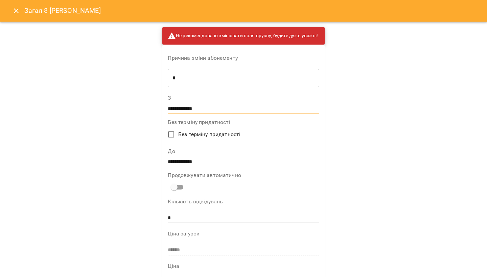
type input "**********"
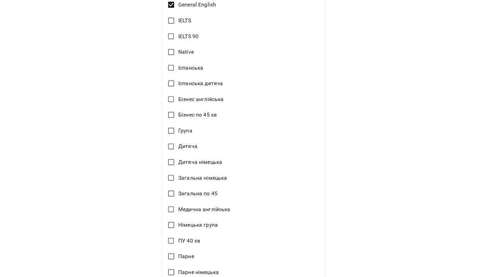
scroll to position [402, 0]
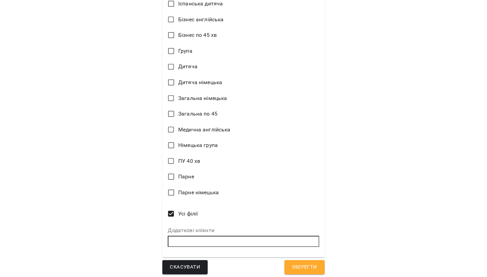
click at [305, 269] on button "Зберегти" at bounding box center [304, 267] width 40 height 14
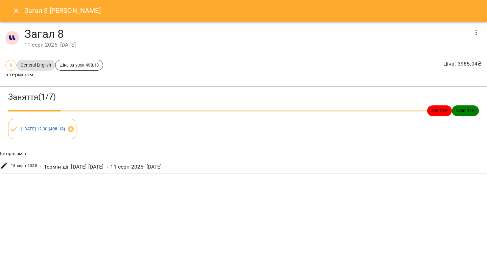
click at [16, 10] on icon "Close" at bounding box center [16, 10] width 5 height 5
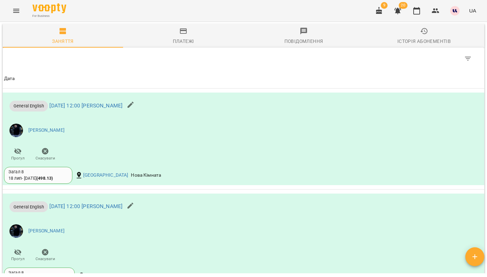
click at [421, 41] on div "Історія абонементів" at bounding box center [423, 41] width 53 height 8
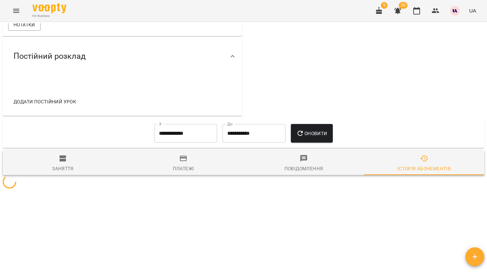
scroll to position [247, 0]
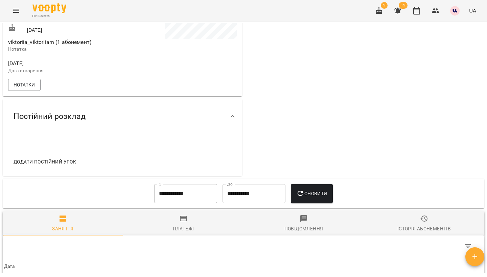
scroll to position [258, 0]
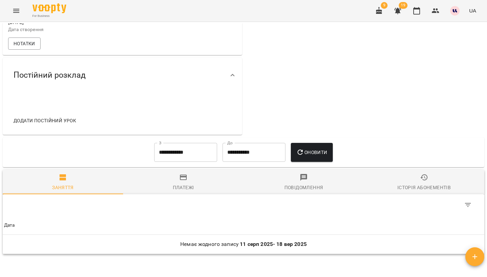
click at [414, 177] on span "Історія абонементів" at bounding box center [424, 182] width 112 height 18
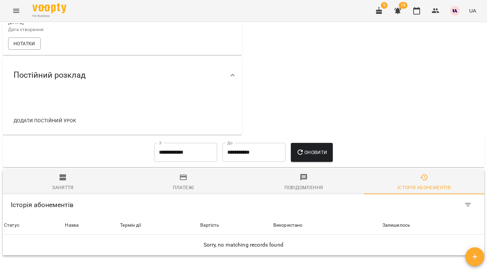
click at [198, 151] on input "**********" at bounding box center [185, 152] width 63 height 19
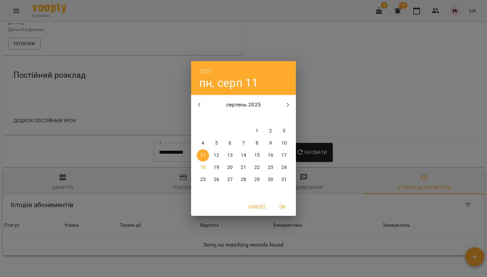
click at [205, 103] on button "button" at bounding box center [199, 105] width 16 height 16
click at [288, 134] on span "1" at bounding box center [284, 131] width 12 height 7
type input "**********"
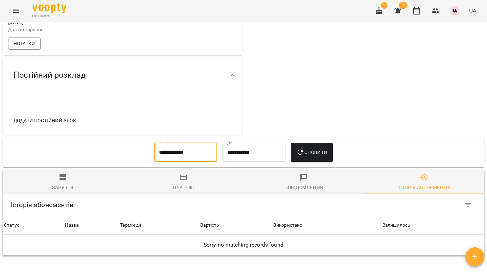
click at [312, 157] on span "Оновити" at bounding box center [311, 152] width 31 height 8
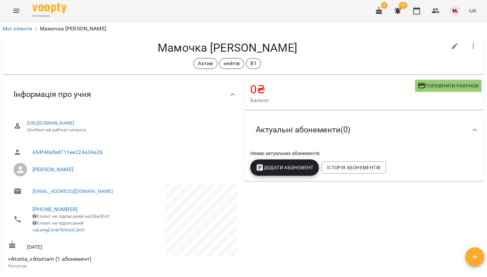
scroll to position [0, 0]
click at [18, 30] on link "Мої клієнти" at bounding box center [18, 28] width 30 height 6
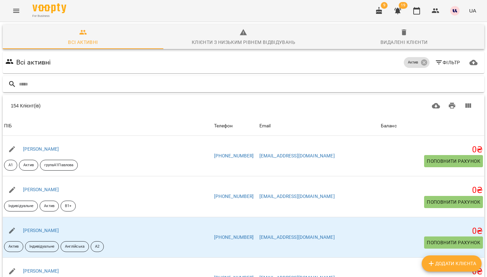
click at [332, 76] on div at bounding box center [243, 84] width 481 height 17
click at [332, 82] on input "text" at bounding box center [250, 84] width 463 height 11
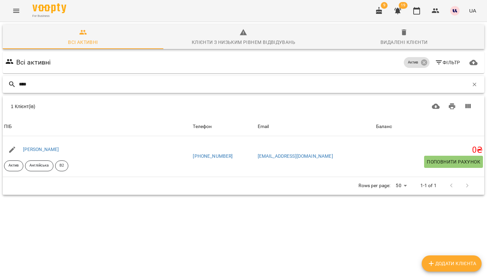
type input "****"
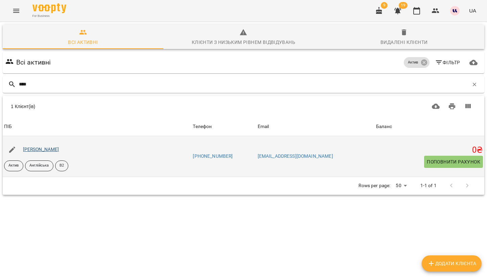
drag, startPoint x: 332, startPoint y: 82, endPoint x: 56, endPoint y: 150, distance: 284.8
click at [56, 150] on link "Дідовець Діана Віталіївна" at bounding box center [41, 149] width 36 height 5
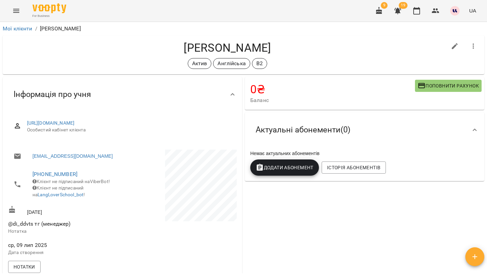
click at [456, 45] on icon "button" at bounding box center [455, 46] width 8 height 8
select select "**"
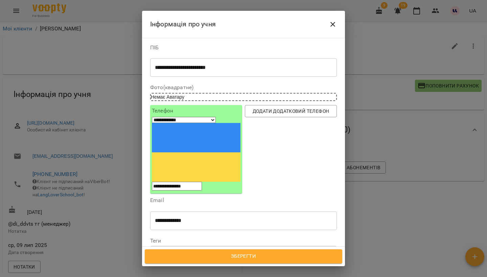
click at [174, 250] on icon at bounding box center [171, 252] width 5 height 5
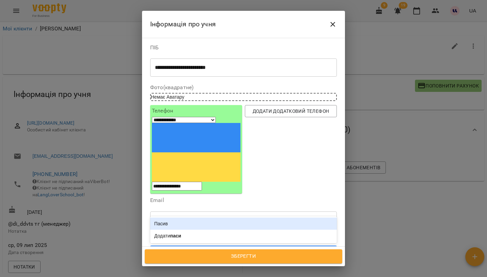
type input "*****"
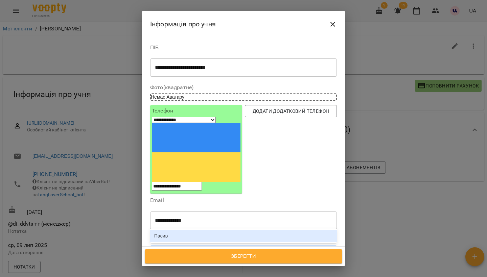
click at [154, 230] on div "Пасив" at bounding box center [243, 236] width 187 height 12
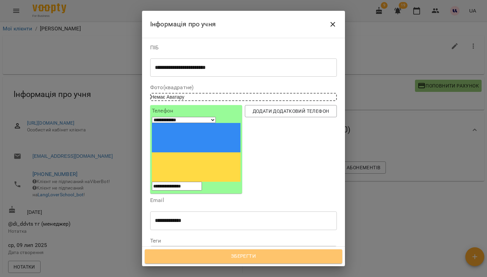
click at [245, 258] on span "Зберегти" at bounding box center [243, 256] width 183 height 9
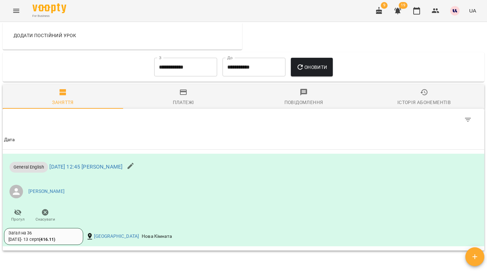
click at [406, 98] on div "Історія абонементів" at bounding box center [423, 102] width 53 height 8
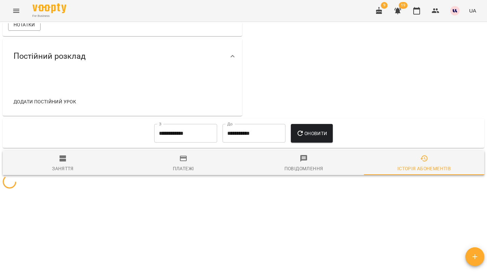
scroll to position [225, 0]
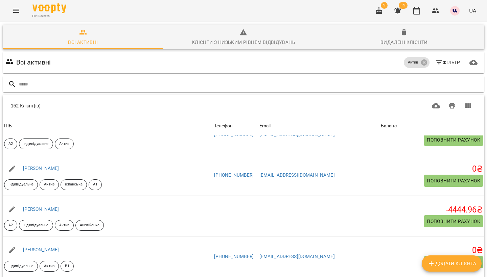
scroll to position [259, 0]
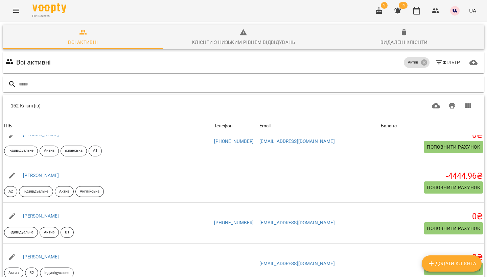
click at [444, 68] on button "Фільтр" at bounding box center [447, 62] width 31 height 12
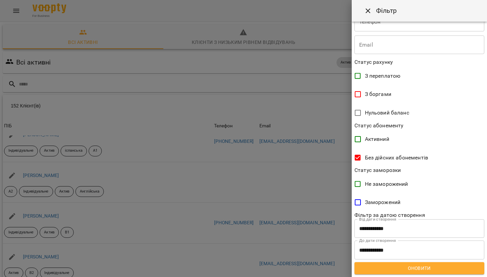
scroll to position [103, 0]
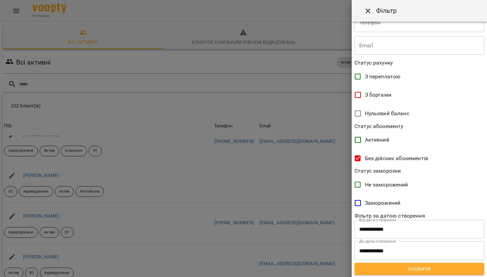
click at [433, 267] on span "Оновити" at bounding box center [419, 269] width 119 height 8
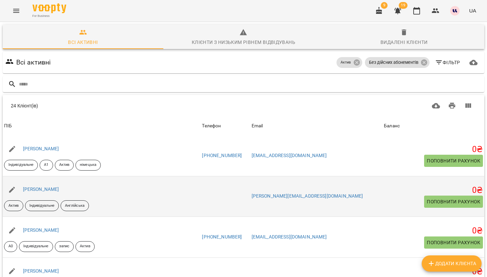
scroll to position [450, 0]
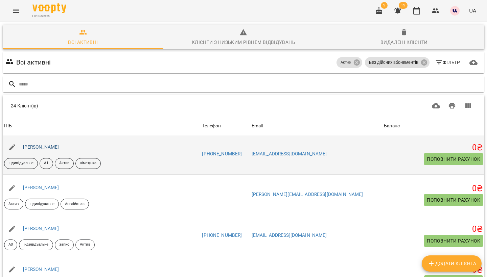
click at [33, 147] on link "Печенюк Євгенія Вʼячеславівна" at bounding box center [41, 146] width 36 height 5
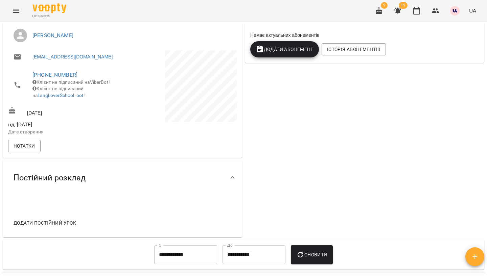
scroll to position [194, 0]
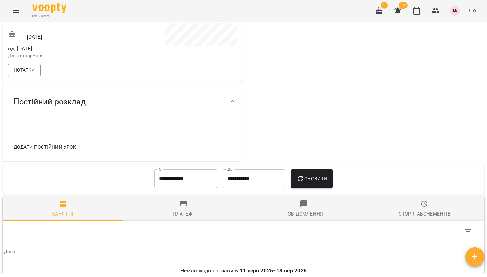
click at [183, 186] on input "**********" at bounding box center [185, 178] width 63 height 19
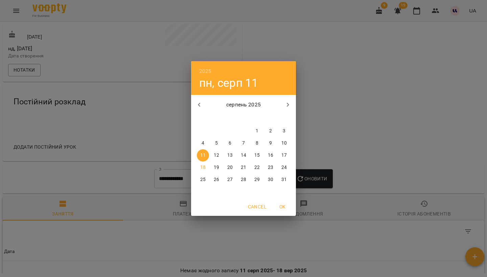
click at [200, 97] on button "button" at bounding box center [199, 105] width 16 height 16
click at [199, 101] on icon "button" at bounding box center [199, 105] width 8 height 8
click at [281, 131] on span "1" at bounding box center [284, 131] width 12 height 7
type input "**********"
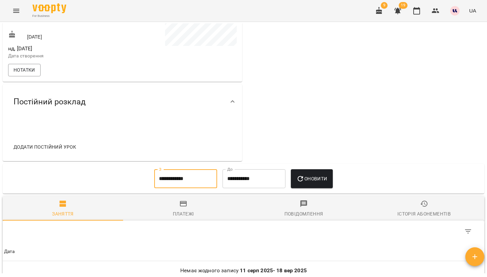
click at [304, 182] on icon "button" at bounding box center [300, 179] width 8 height 8
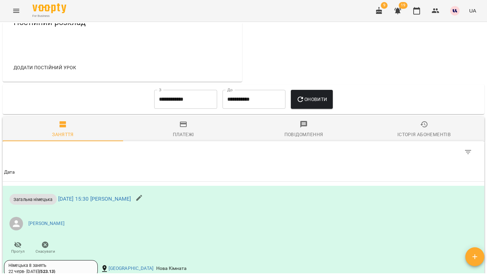
click at [425, 137] on div "Історія абонементів" at bounding box center [423, 135] width 53 height 8
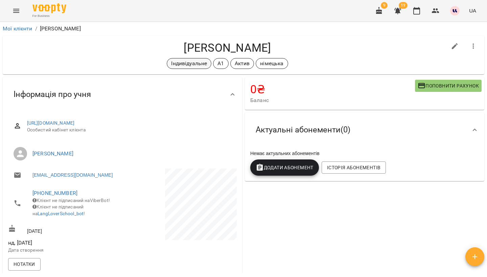
scroll to position [0, 0]
click at [174, 52] on h4 "Печенюк Євгенія Вʼячеславівна" at bounding box center [227, 48] width 439 height 14
copy h4 "Печенюк"
click at [455, 47] on icon "button" at bounding box center [455, 46] width 8 height 8
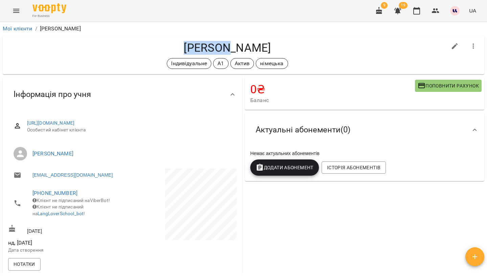
select select "**"
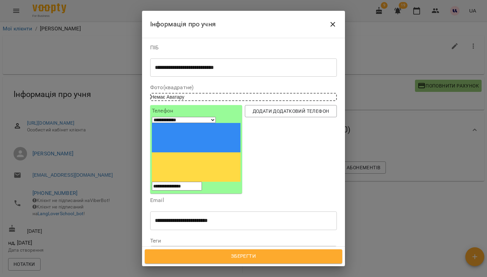
click at [229, 250] on icon at bounding box center [226, 252] width 5 height 5
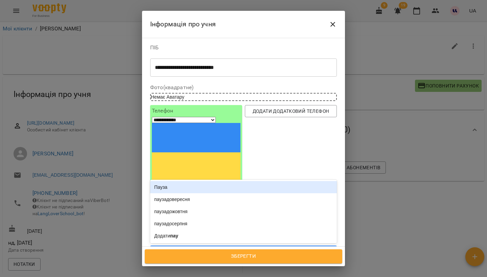
type input "*****"
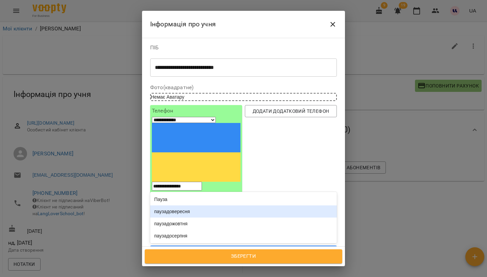
click at [191, 206] on div "паузадовересня" at bounding box center [243, 212] width 187 height 12
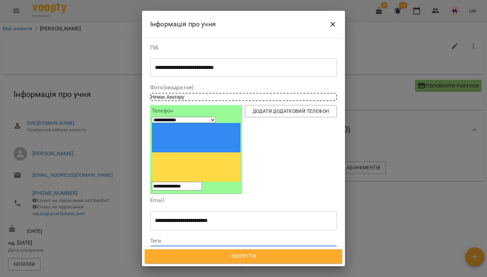
click at [256, 258] on span "Зберегти" at bounding box center [243, 256] width 183 height 9
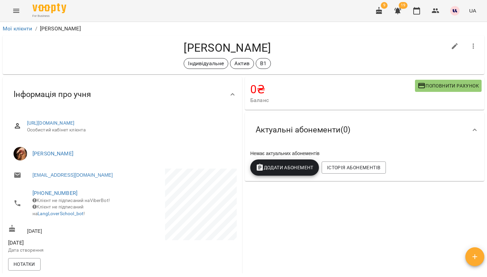
scroll to position [176, 0]
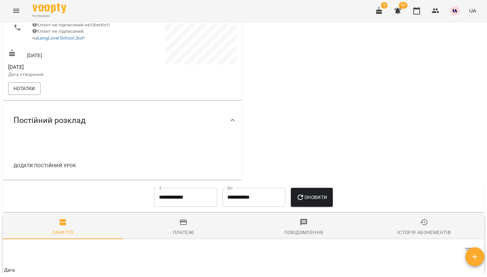
click at [419, 235] on div "Історія абонементів" at bounding box center [423, 233] width 53 height 8
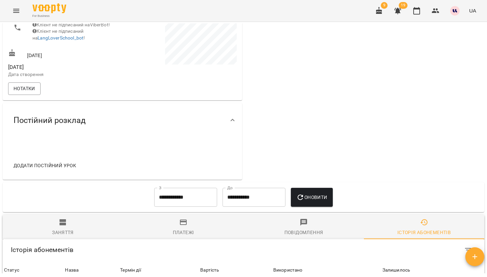
scroll to position [277, 0]
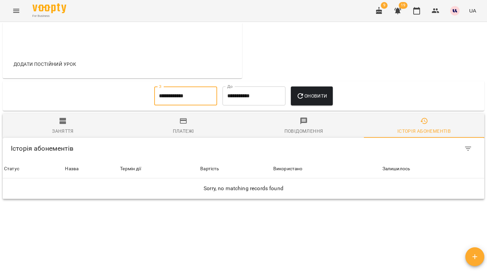
click at [179, 90] on input "**********" at bounding box center [185, 96] width 63 height 19
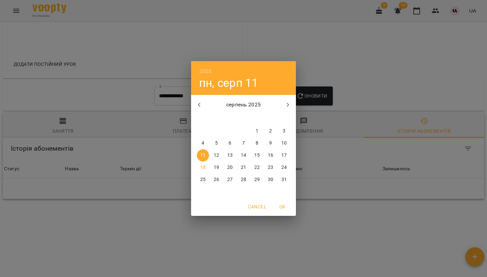
click at [194, 101] on button "button" at bounding box center [199, 105] width 16 height 16
click at [195, 102] on icon "button" at bounding box center [199, 105] width 8 height 8
click at [278, 133] on div "1" at bounding box center [284, 131] width 14 height 12
type input "**********"
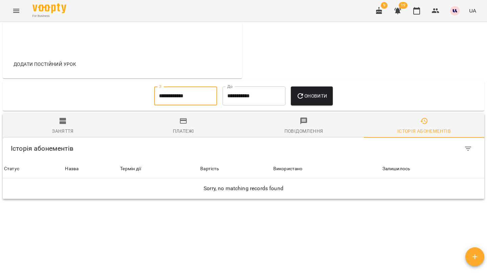
click at [304, 100] on icon "button" at bounding box center [300, 96] width 8 height 8
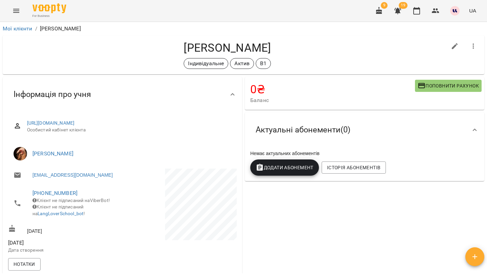
scroll to position [228, 0]
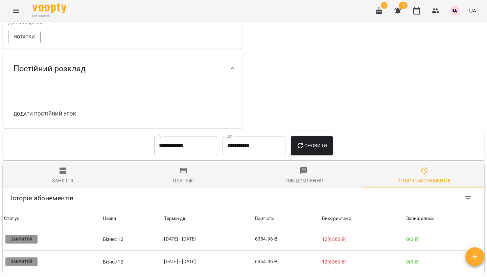
click at [393, 14] on button "button" at bounding box center [397, 11] width 16 height 16
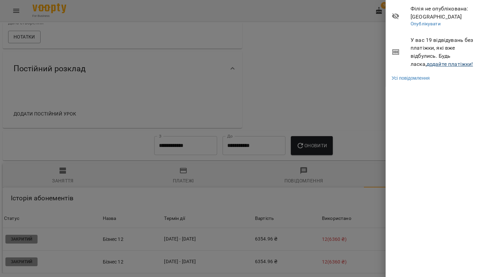
click at [426, 65] on link "додайте платіжки!" at bounding box center [449, 64] width 47 height 6
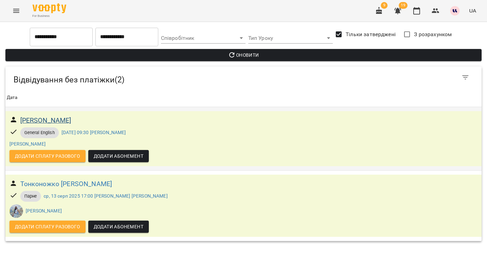
click at [71, 118] on h6 "[PERSON_NAME]" at bounding box center [45, 120] width 51 height 10
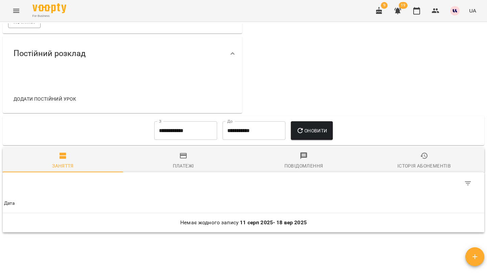
click at [423, 162] on div "Історія абонементів" at bounding box center [423, 166] width 53 height 8
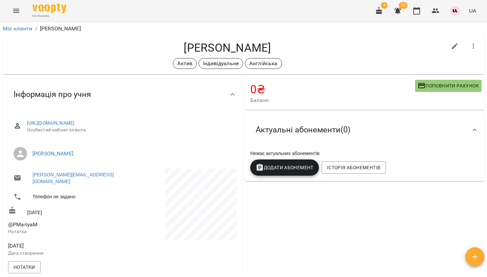
click at [402, 14] on button "button" at bounding box center [397, 11] width 16 height 16
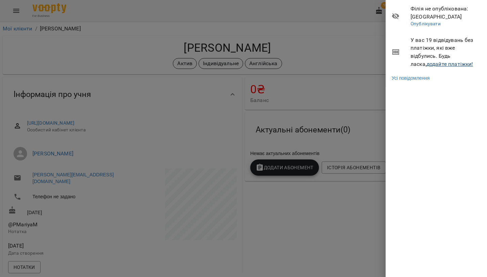
click at [426, 64] on link "додайте платіжки!" at bounding box center [449, 64] width 47 height 6
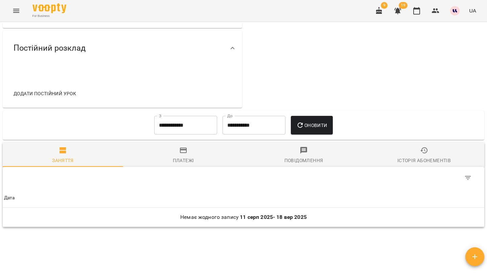
click at [432, 158] on div "Історія абонементів" at bounding box center [423, 161] width 53 height 8
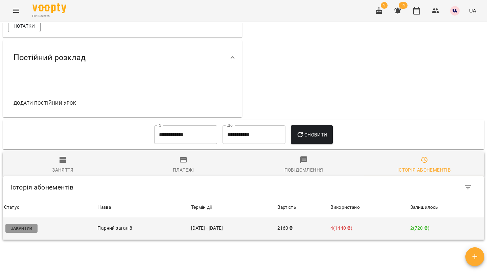
click at [203, 229] on td "30 черв - 17 серп" at bounding box center [233, 228] width 86 height 23
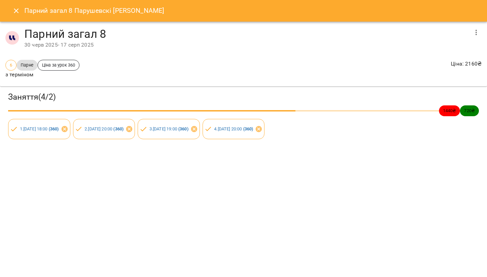
click at [16, 11] on icon "Close" at bounding box center [16, 11] width 8 height 8
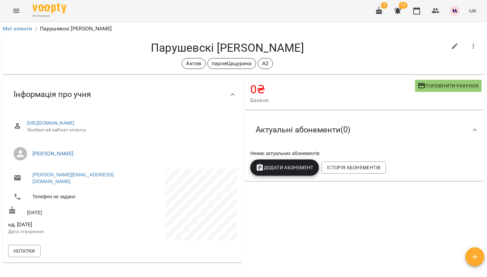
scroll to position [0, 0]
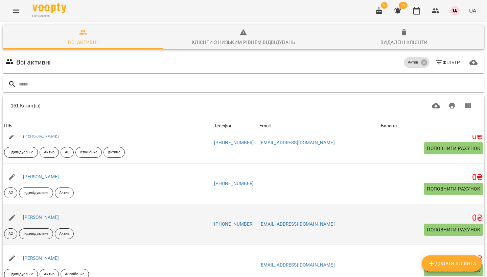
scroll to position [1276, 0]
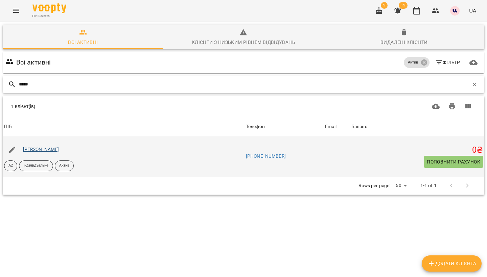
type input "*****"
click at [59, 151] on link "[PERSON_NAME]" at bounding box center [41, 149] width 36 height 5
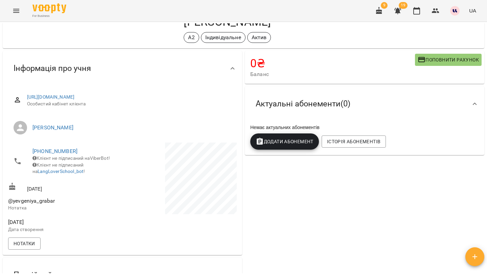
scroll to position [245, 0]
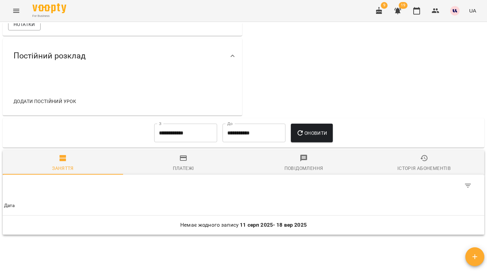
click at [426, 167] on div "Історія абонементів" at bounding box center [423, 168] width 53 height 8
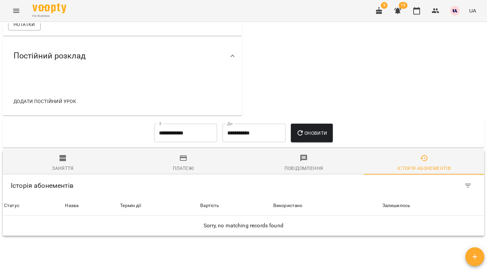
click at [170, 145] on div "**********" at bounding box center [185, 133] width 68 height 24
click at [171, 136] on input "**********" at bounding box center [185, 133] width 63 height 19
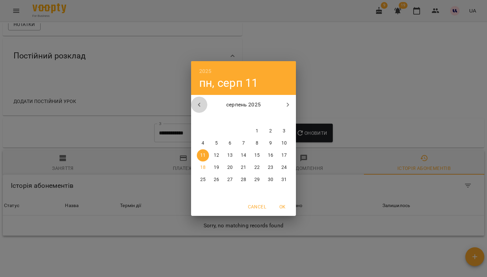
click at [199, 104] on icon "button" at bounding box center [199, 105] width 8 height 8
click at [216, 131] on p "1" at bounding box center [216, 131] width 3 height 7
type input "**********"
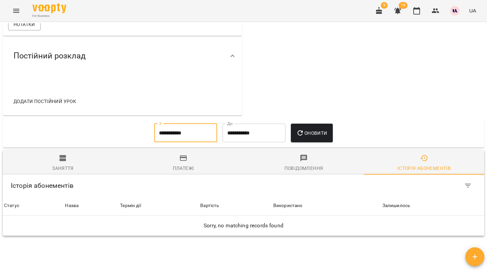
click at [327, 137] on span "Оновити" at bounding box center [311, 133] width 31 height 8
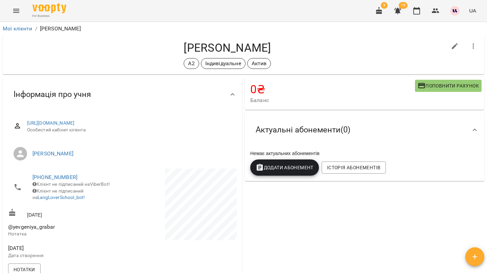
scroll to position [232, 0]
click at [24, 31] on link "Мої клієнти" at bounding box center [18, 28] width 30 height 6
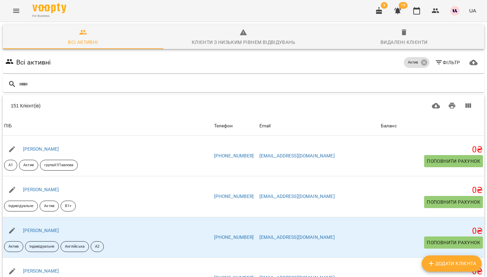
click at [302, 96] on div "151 Клієнт(ів)" at bounding box center [243, 106] width 481 height 22
click at [262, 86] on input "text" at bounding box center [250, 84] width 463 height 11
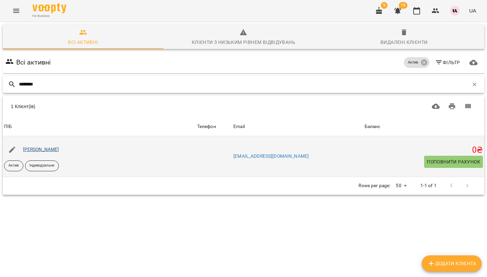
type input "********"
click at [59, 148] on link "[PERSON_NAME]" at bounding box center [41, 149] width 36 height 5
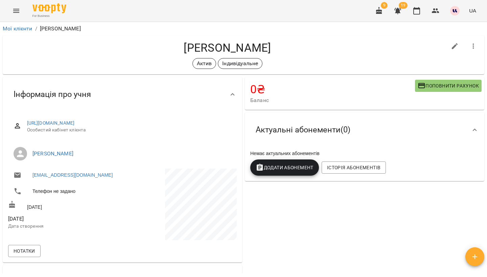
click at [446, 44] on div at bounding box center [454, 46] width 19 height 19
click at [452, 47] on icon "button" at bounding box center [455, 46] width 8 height 8
select select "**"
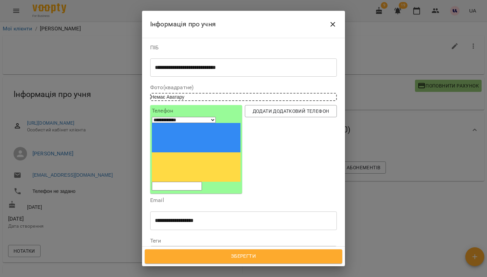
click at [174, 250] on icon at bounding box center [171, 252] width 5 height 5
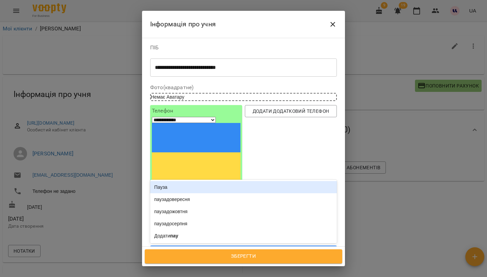
type input "*****"
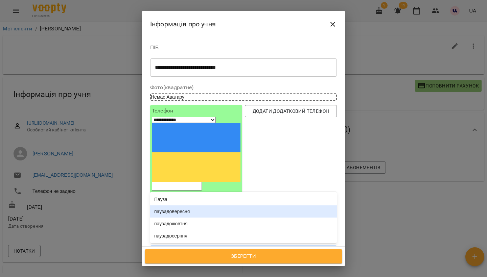
click at [187, 206] on div "паузадовересня" at bounding box center [243, 212] width 187 height 12
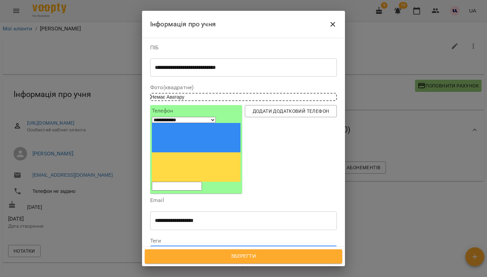
click at [248, 262] on button "Зберегти" at bounding box center [243, 257] width 197 height 14
